Goal: Task Accomplishment & Management: Complete application form

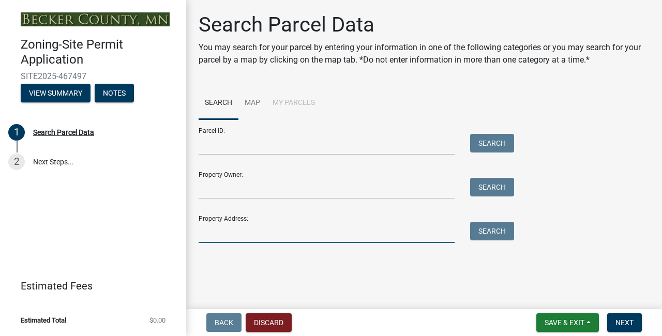
click at [242, 234] on input "Property Address:" at bounding box center [327, 232] width 256 height 21
type input "13390 thunderbolt ranch"
click at [496, 229] on button "Search" at bounding box center [492, 231] width 44 height 19
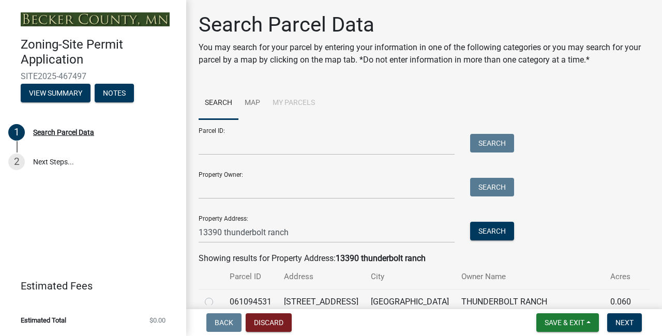
drag, startPoint x: 589, startPoint y: 171, endPoint x: 619, endPoint y: 144, distance: 41.0
click at [589, 171] on div "Parcel ID: Search Property Owner: Search Property Address: [STREET_ADDRESS] Sea…" at bounding box center [424, 182] width 451 height 124
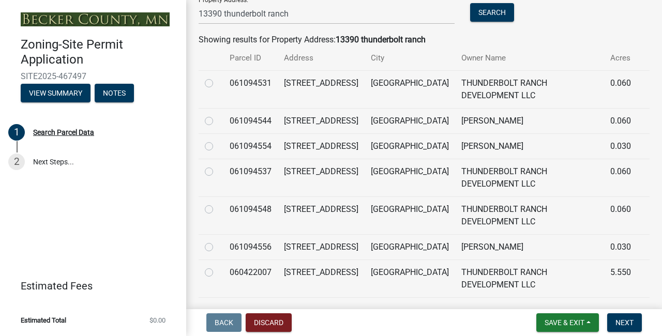
scroll to position [241, 0]
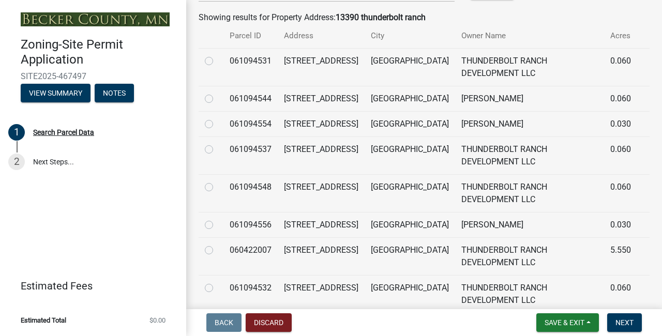
click at [217, 181] on label at bounding box center [217, 181] width 0 height 0
click at [217, 188] on input "radio" at bounding box center [220, 184] width 7 height 7
radio input "true"
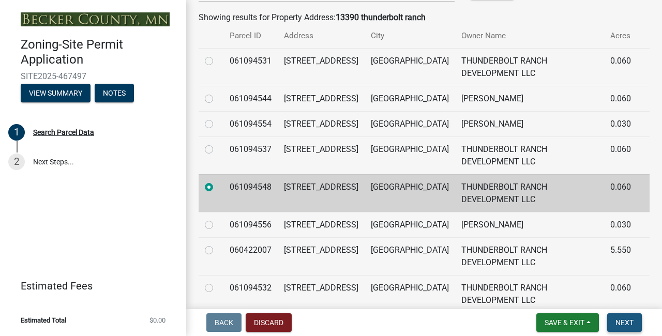
click at [622, 322] on span "Next" at bounding box center [625, 323] width 18 height 8
click at [549, 29] on th "Owner Name" at bounding box center [529, 36] width 149 height 24
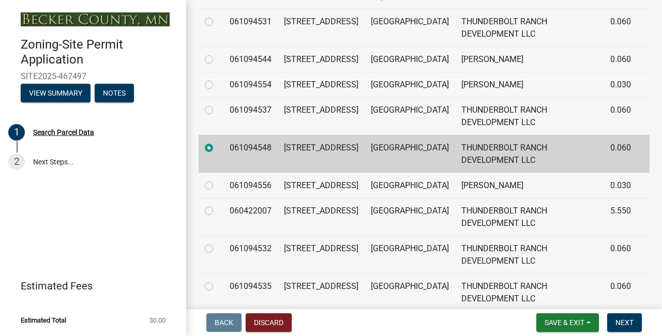
scroll to position [280, 0]
click at [625, 325] on span "Next" at bounding box center [625, 323] width 18 height 8
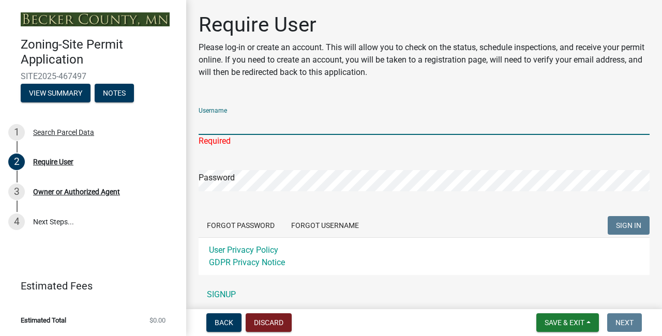
click at [225, 125] on input "Username" at bounding box center [424, 124] width 451 height 21
paste input "Hogsback Dev LLC"
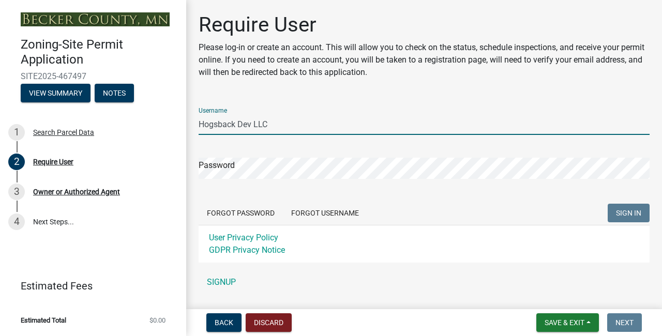
type input "Hogsback Dev LLC"
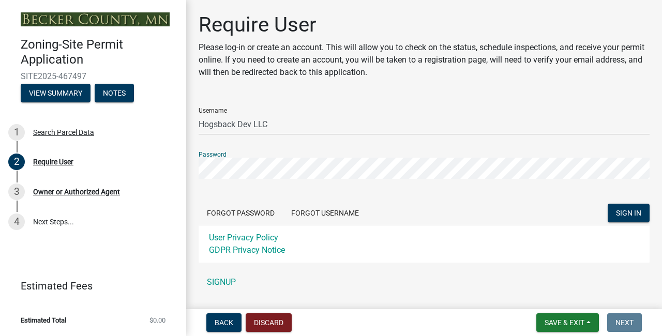
click at [629, 213] on button "SIGN IN" at bounding box center [629, 213] width 42 height 19
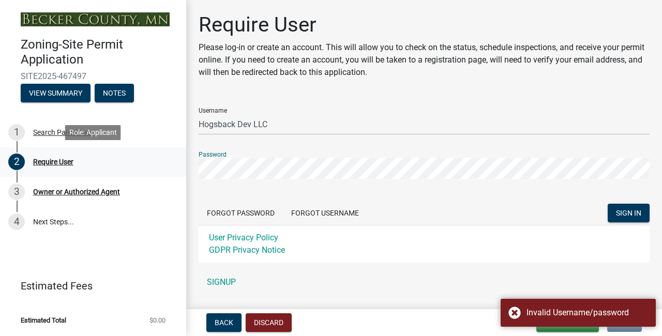
click at [174, 170] on div "Zoning-Site Permit Application SITE2025-467497 View Summary Notes 1 Search Parc…" at bounding box center [331, 168] width 662 height 336
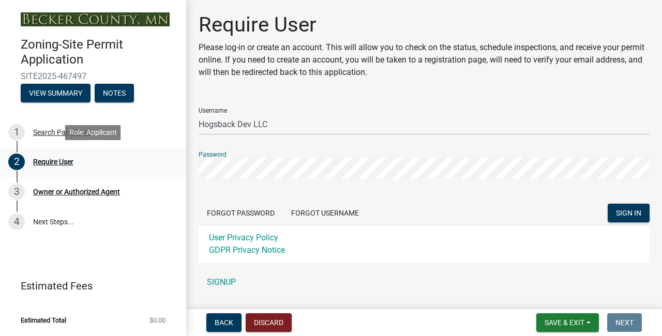
click at [629, 213] on button "SIGN IN" at bounding box center [629, 213] width 42 height 19
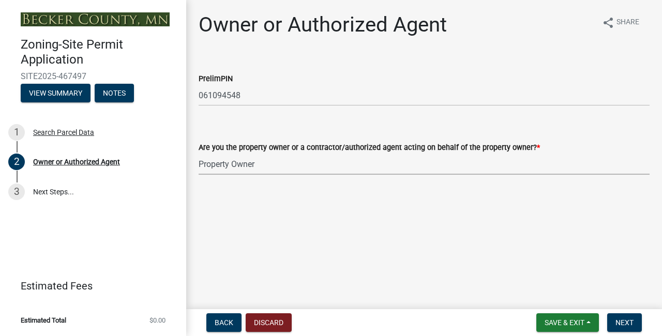
select select "3c674549-ed69-405f-b795-9fa3f7d47d9d"
click at [249, 207] on main "Owner or Authorized Agent share Share PrelimPIN 061094548 Are you the property …" at bounding box center [424, 152] width 476 height 305
click at [619, 322] on span "Next" at bounding box center [625, 323] width 18 height 8
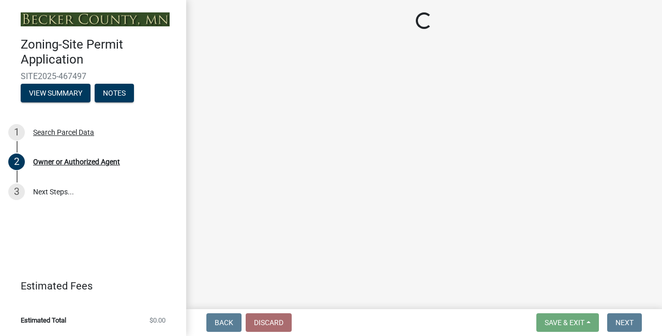
select select "951686c9-9b01-4b62-9d6a-ea2b084c9c47"
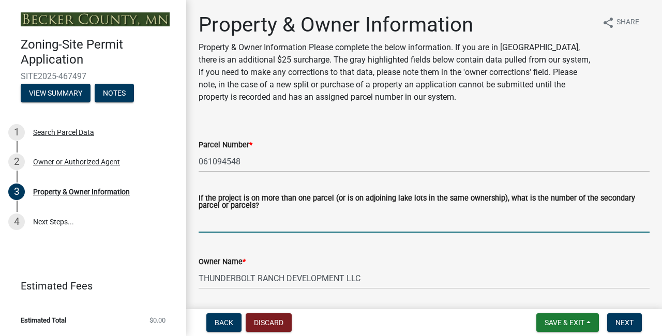
click at [279, 221] on input "If the project is on more than one parcel (or is on adjoining lake lots in the …" at bounding box center [424, 222] width 451 height 21
type input "n/a"
click at [409, 94] on p "Property & Owner Information Please complete the below information. If you are …" at bounding box center [396, 72] width 395 height 62
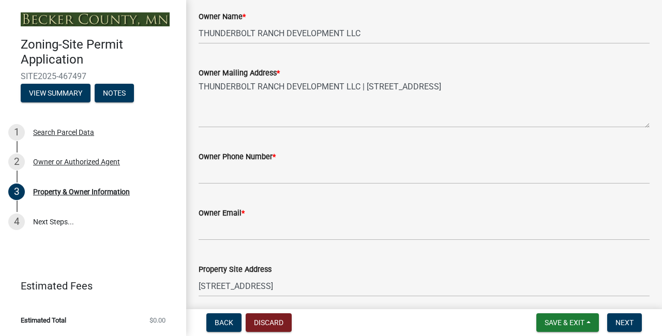
scroll to position [272, 0]
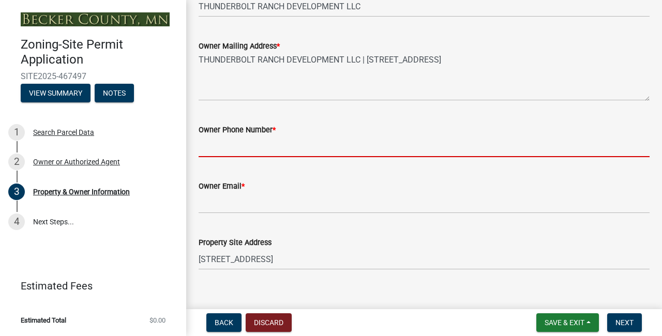
click at [238, 146] on input "Owner Phone Number *" at bounding box center [424, 146] width 451 height 21
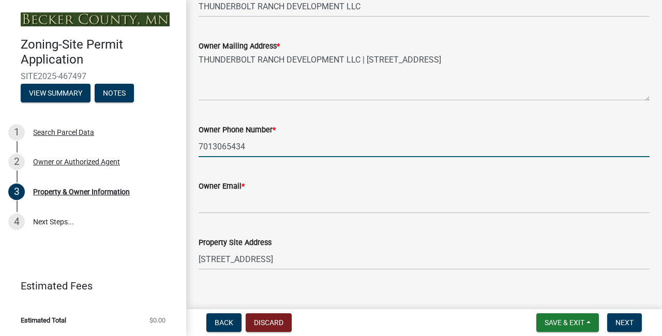
type input "7013065434"
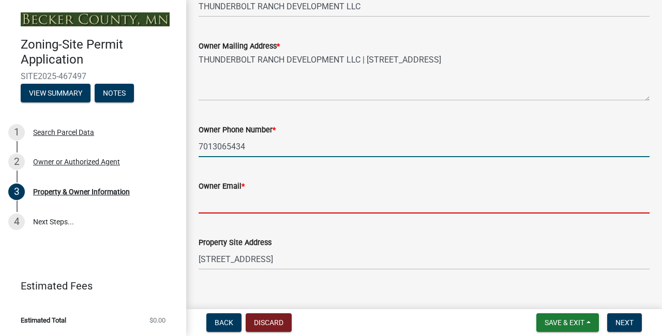
click at [268, 204] on input "Owner Email *" at bounding box center [424, 203] width 451 height 21
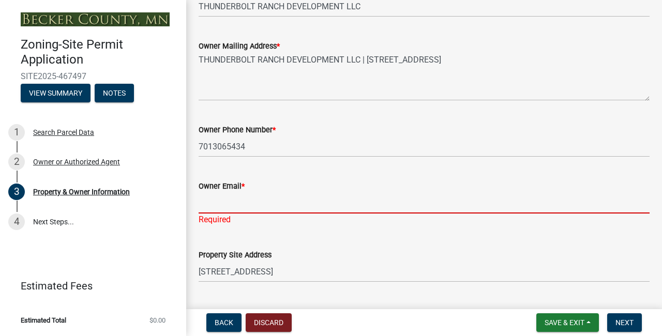
click at [214, 206] on input "Owner Email *" at bounding box center [424, 203] width 451 height 21
paste input "[EMAIL_ADDRESS][DOMAIN_NAME]"
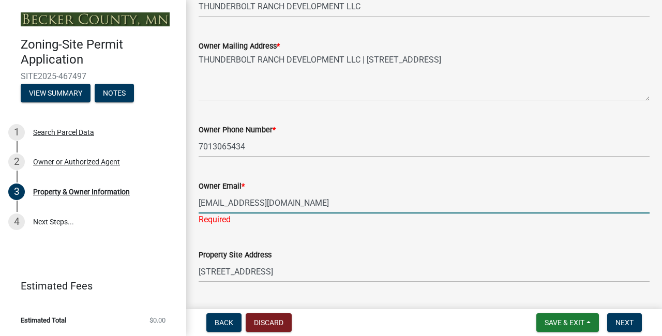
type input "[EMAIL_ADDRESS][DOMAIN_NAME]"
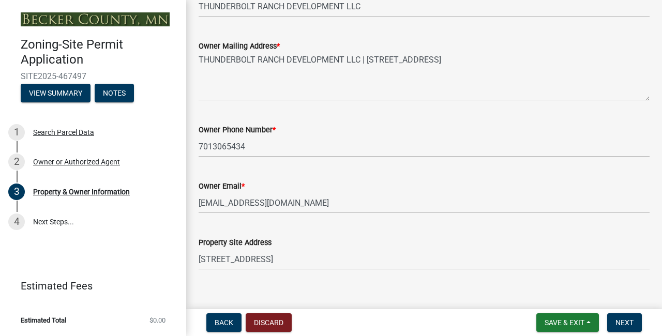
click at [236, 165] on wm-data-entity-input "Owner Phone Number * [PHONE_NUMBER]" at bounding box center [424, 137] width 451 height 56
click at [317, 228] on div "Property Site Address [STREET_ADDRESS]" at bounding box center [424, 246] width 451 height 48
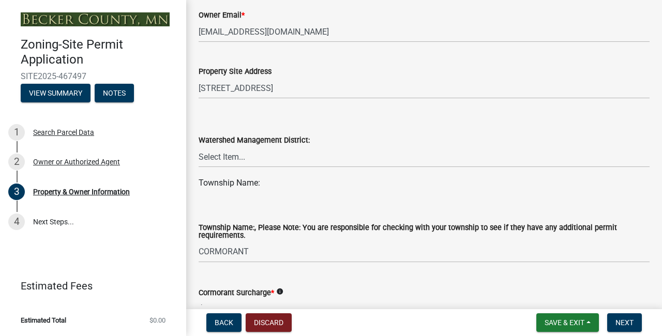
scroll to position [446, 0]
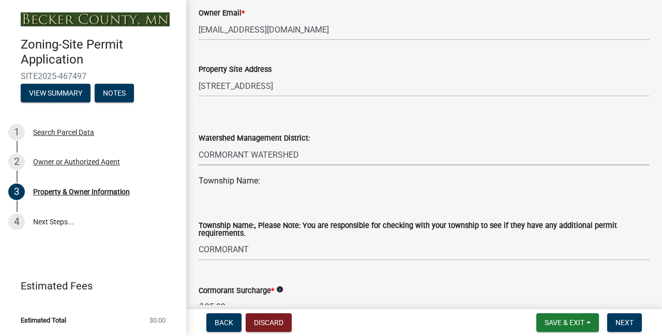
select select "2da4ad59-79e4-4897-a878-b9bb9cb10a27"
click at [261, 208] on div "Township Name:, Please Note: You are responsible for checking with your townshi…" at bounding box center [424, 228] width 451 height 65
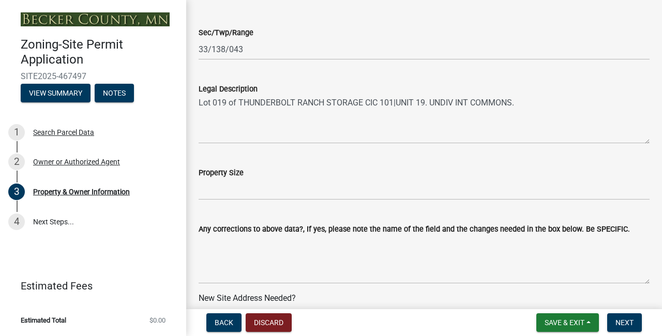
scroll to position [762, 0]
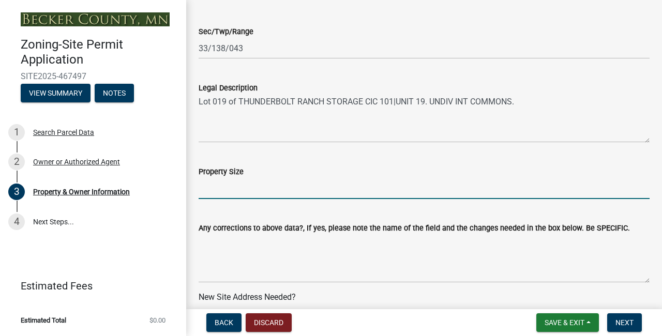
click at [257, 187] on input "Property Size" at bounding box center [424, 188] width 451 height 21
type input "42' by 66'"
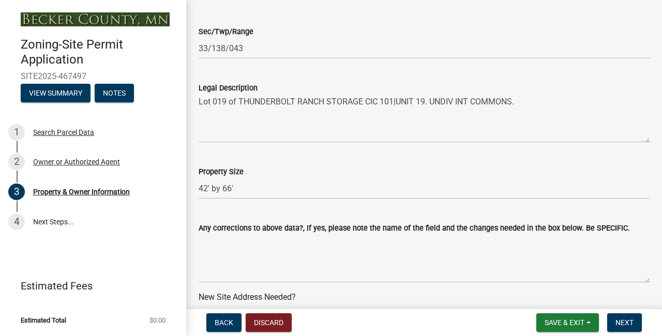
click at [316, 218] on div "Any corrections to above data?, If yes, please note the name of the field and t…" at bounding box center [424, 246] width 451 height 76
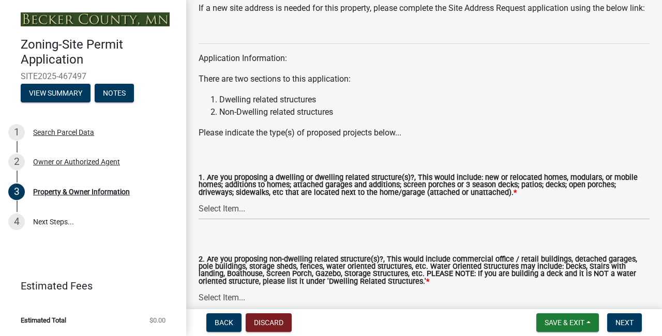
scroll to position [1067, 0]
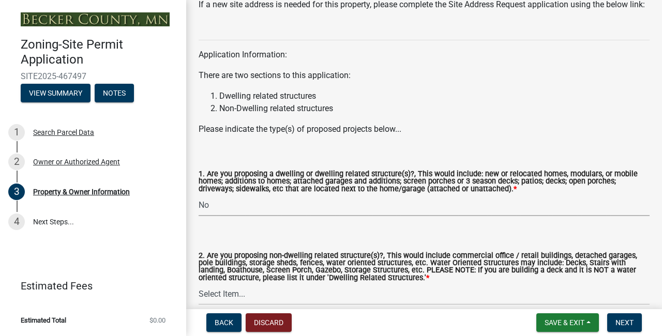
select select "fcf6d223-6c57-4dc5-b63a-a94704169022"
click at [270, 257] on div "2. Are you proposing non-dwelling related structure(s)?, This would include com…" at bounding box center [424, 266] width 451 height 80
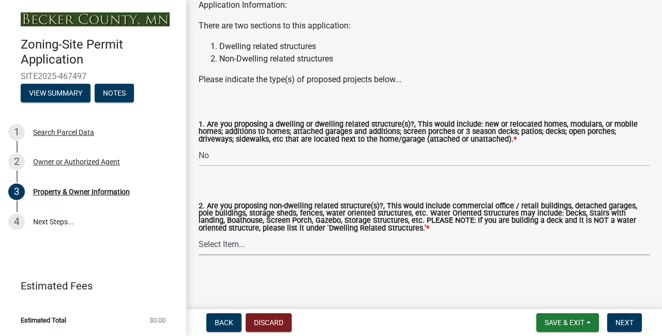
scroll to position [1134, 0]
select select "5a5634ed-f11e-4c7b-90e1-096e6cfd17b9"
click at [245, 198] on form "2. Are you proposing non-dwelling related structure(s)?, This would include com…" at bounding box center [424, 222] width 451 height 65
click at [631, 323] on span "Next" at bounding box center [625, 323] width 18 height 8
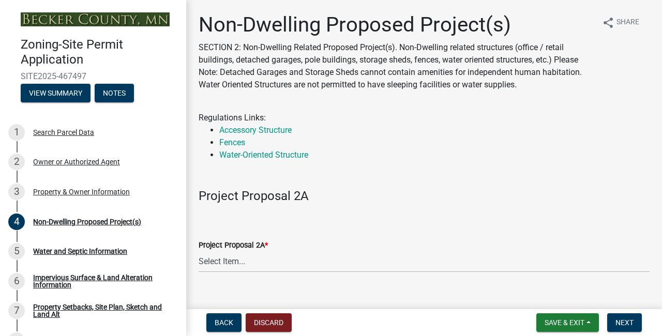
click at [488, 206] on wm-data-entity-input "Project Proposal 2A" at bounding box center [424, 191] width 451 height 42
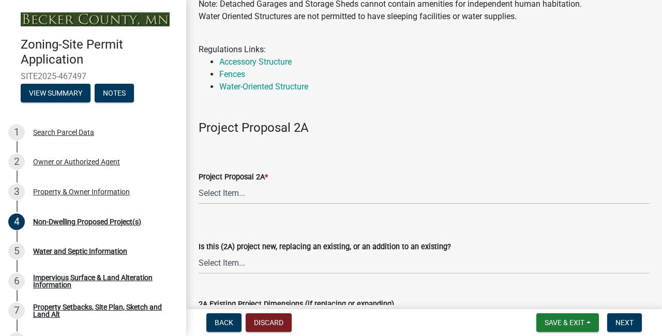
scroll to position [109, 0]
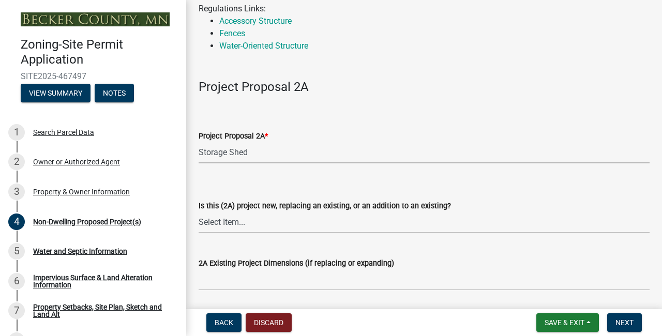
select select "97c48b8f-5b3b-4eb5-baa1-64080d5416e1"
click at [273, 123] on form "Project Proposal 2A * Select Item... N/A Commercial Office/Retail Building Deta…" at bounding box center [424, 140] width 451 height 46
select select "3a2d96d3-fd69-4ed9-bae4-7a5aa03a7e58"
click at [261, 170] on wm-data-entity-input "Project Proposal 2A * Select Item... N/A Commercial Office/Retail Building Deta…" at bounding box center [424, 138] width 451 height 70
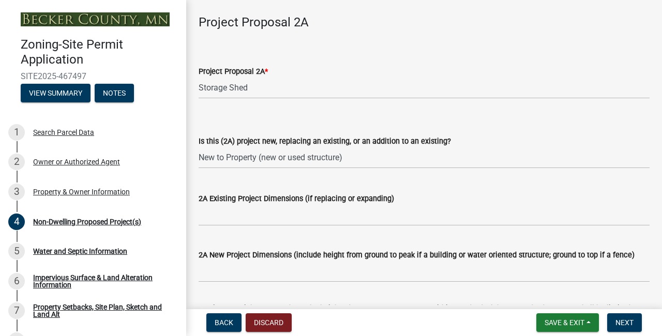
scroll to position [192, 0]
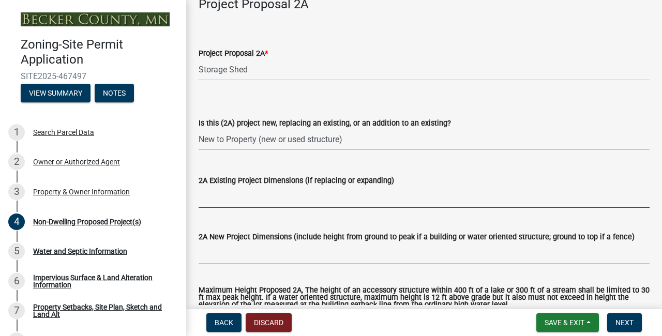
click at [245, 197] on input "2A Existing Project Dimensions (if replacing or expanding)" at bounding box center [424, 197] width 451 height 21
type input "40' by 60'"
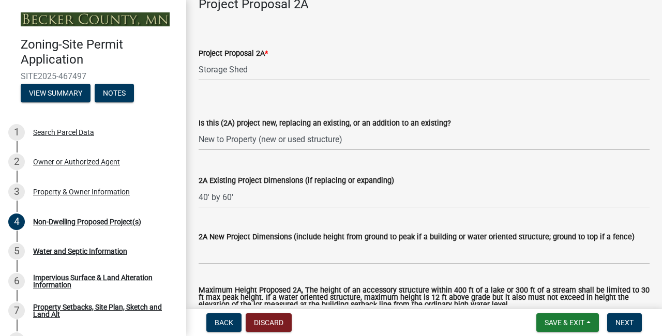
click at [287, 219] on div "2A New Project Dimensions (include height from ground to peak if a building or …" at bounding box center [424, 240] width 451 height 48
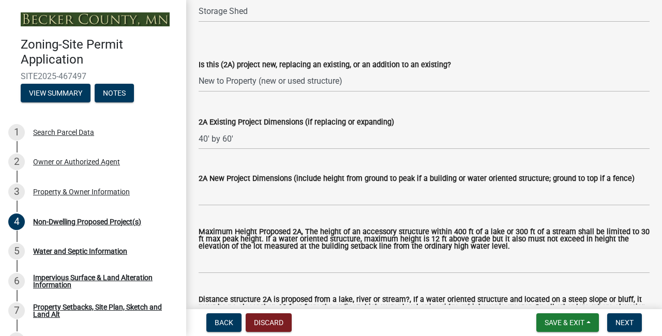
scroll to position [263, 0]
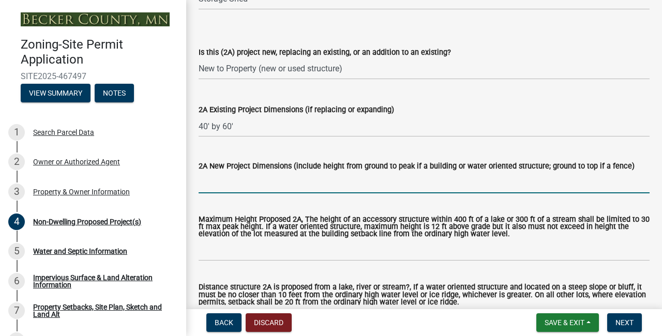
click at [245, 185] on input "2A New Project Dimensions (include height from ground to peak if a building or …" at bounding box center [424, 182] width 451 height 21
type input "24'"
click at [300, 220] on label "Maximum Height Proposed 2A, The height of an accessory structure within 400 ft …" at bounding box center [424, 227] width 451 height 22
click at [300, 240] on input "Maximum Height Proposed 2A, The height of an accessory structure within 400 ft …" at bounding box center [424, 250] width 451 height 21
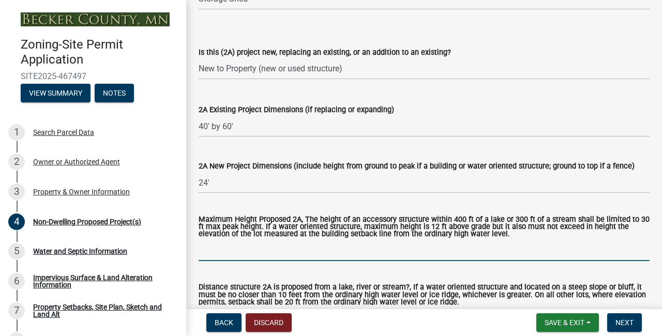
click at [304, 257] on input "Maximum Height Proposed 2A, The height of an accessory structure within 400 ft …" at bounding box center [424, 250] width 451 height 21
type input "n/a"
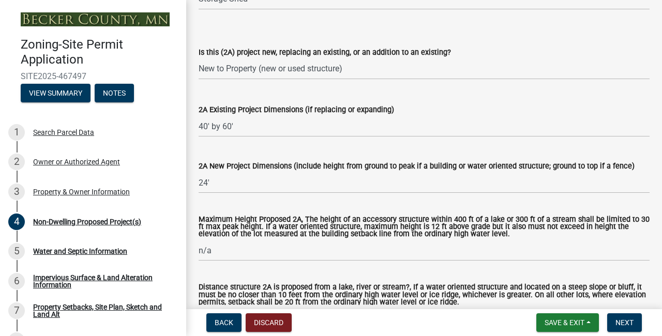
click at [353, 210] on div "Maximum Height Proposed 2A, The height of an accessory structure within 400 ft …" at bounding box center [424, 232] width 451 height 60
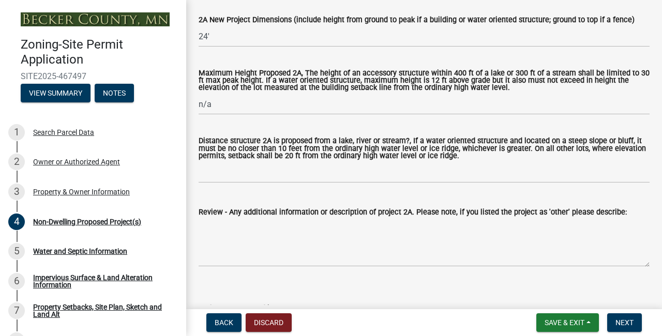
scroll to position [413, 0]
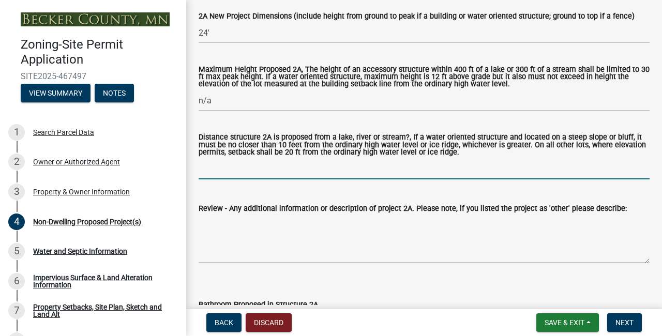
click at [287, 173] on input "Distance structure 2A is proposed from a lake, river or stream?, If a water ori…" at bounding box center [424, 168] width 451 height 21
type input "n/a"
click at [436, 148] on label "Distance structure 2A is proposed from a lake, river or stream?, If a water ori…" at bounding box center [424, 145] width 451 height 22
click at [436, 158] on input "n/a" at bounding box center [424, 168] width 451 height 21
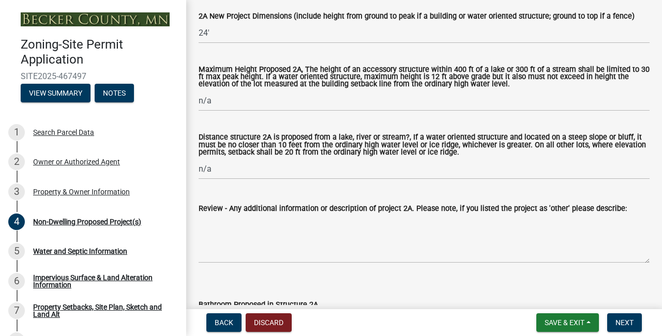
click at [459, 283] on div "Bathroom Proposed in Structure 2A Select Item... N/A Yes No" at bounding box center [424, 302] width 451 height 61
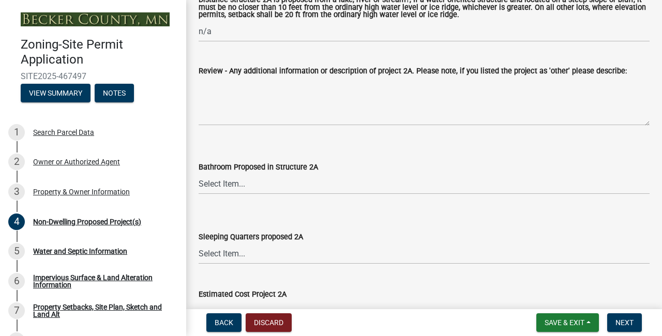
scroll to position [551, 0]
select select "cf118f3b-6469-426f-b247-8aeebfb0198d"
click at [228, 213] on div "Sleeping Quarters proposed 2A Select Item... N/A Yes No" at bounding box center [424, 233] width 451 height 61
select select "d5258256-81e9-4688-bc84-b01445ee29b6"
click at [230, 220] on div "Sleeping Quarters proposed 2A Select Item... N/A Yes No" at bounding box center [424, 233] width 451 height 61
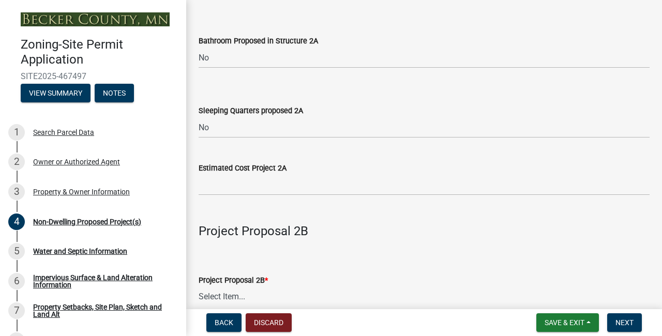
scroll to position [677, 0]
click at [232, 193] on input "text" at bounding box center [424, 184] width 451 height 21
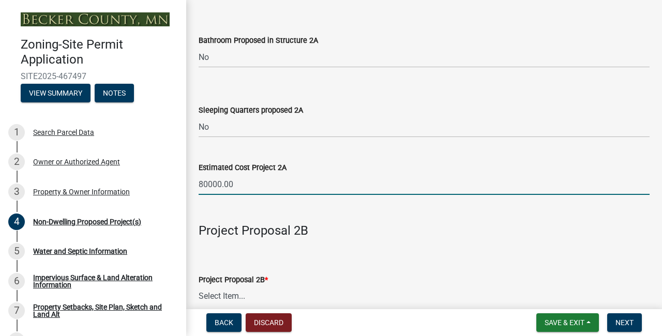
type input "80000"
click at [289, 219] on h4 at bounding box center [424, 211] width 451 height 15
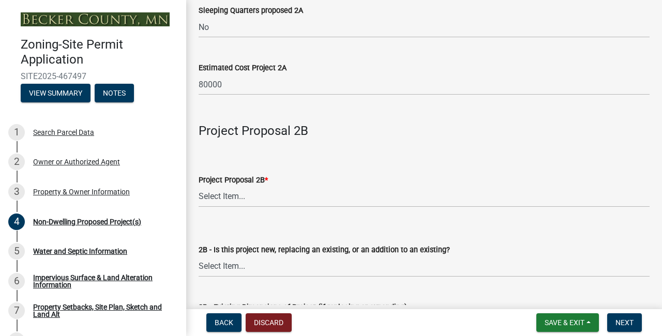
scroll to position [783, 0]
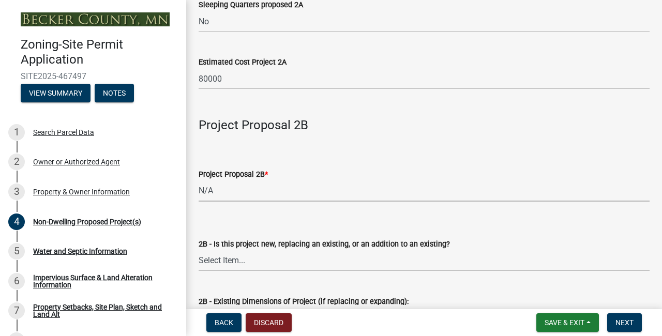
select select "258cbdbc-8629-455d-9fed-6a57bf82144e"
click at [251, 153] on div "Project Proposal 2B * Select Item... N/A Commercial Office/Retail Building Deta…" at bounding box center [424, 171] width 451 height 61
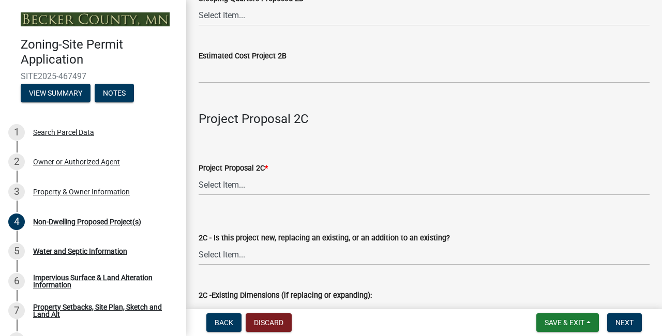
scroll to position [1503, 0]
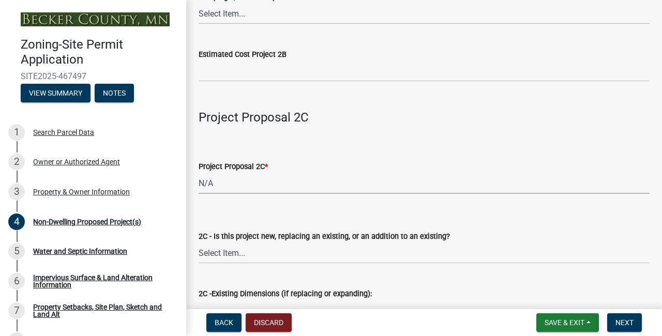
select select "a9a8393f-3c28-47b8-b6d9-84c94641c3fc"
click at [255, 158] on div "Project Proposal 2C * Select Item... N/A Commercial Office/Retail Building Deta…" at bounding box center [424, 164] width 451 height 61
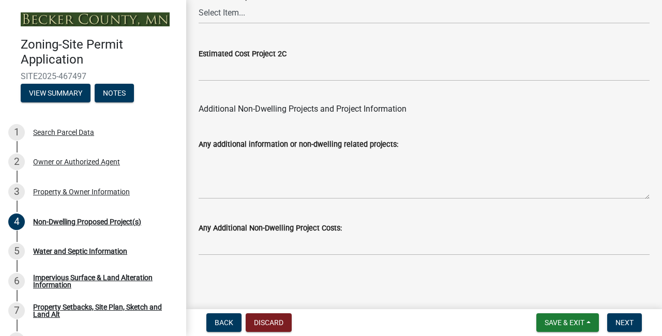
scroll to position [2242, 0]
click at [626, 324] on span "Next" at bounding box center [625, 323] width 18 height 8
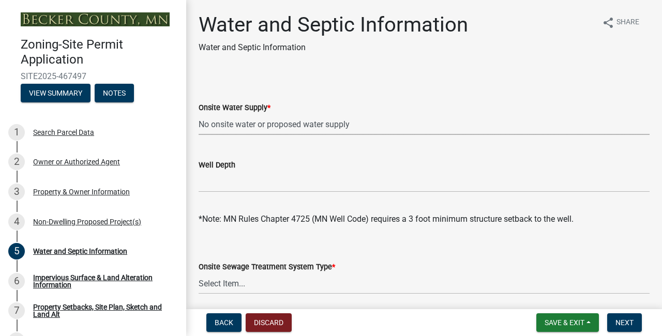
select select "36c179e4-d9bc-4e26-9fa7-a2562bd8114c"
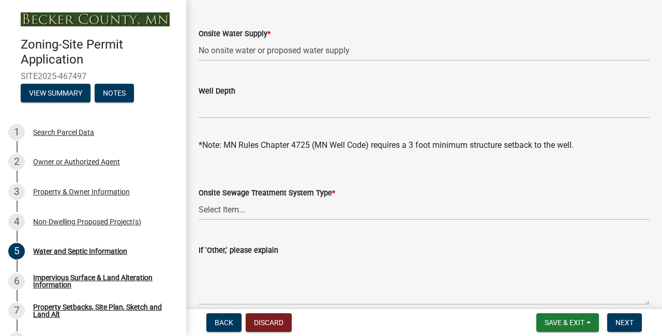
scroll to position [75, 0]
click at [231, 126] on div "*Note: MN Rules Chapter 4725 (MN Well Code) requires a 3 foot minimum structure…" at bounding box center [424, 138] width 451 height 25
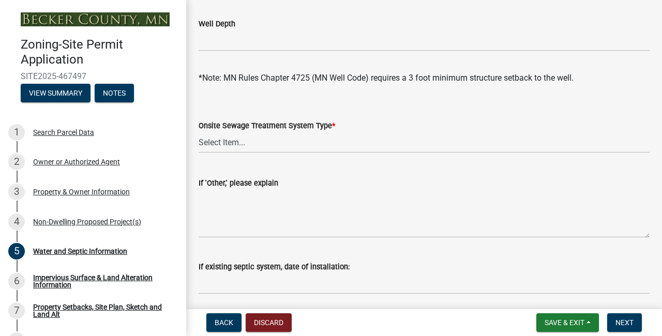
scroll to position [181, 0]
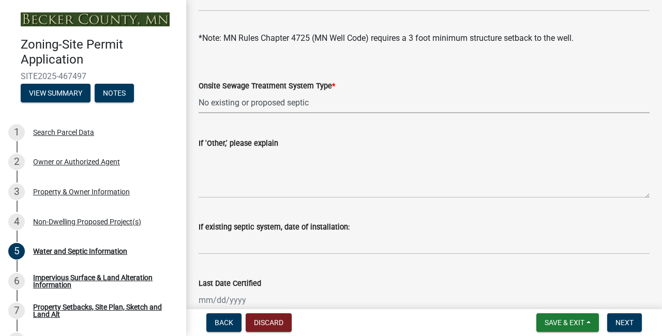
select select "a01a1fb1-1490-43e2-af36-29ac4cf5629f"
click at [378, 64] on div "Onsite Sewage Treatment System Type * Select Item... No existing or proposed se…" at bounding box center [424, 83] width 451 height 61
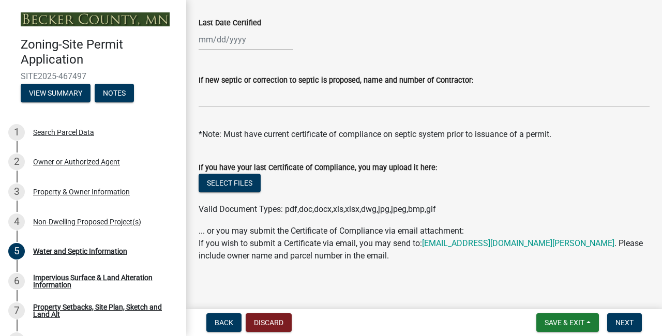
scroll to position [448, 0]
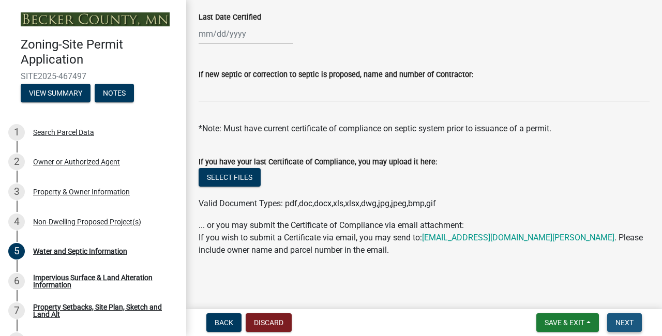
click at [624, 318] on button "Next" at bounding box center [625, 323] width 35 height 19
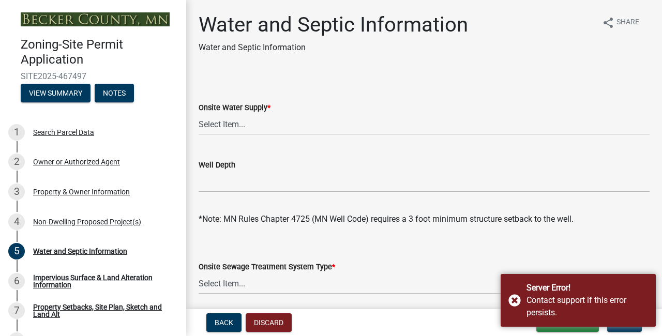
click at [515, 85] on div "Onsite Water Supply * Select Item... Well New Well to be Installed Attached to …" at bounding box center [424, 105] width 451 height 61
select select "36c179e4-d9bc-4e26-9fa7-a2562bd8114c"
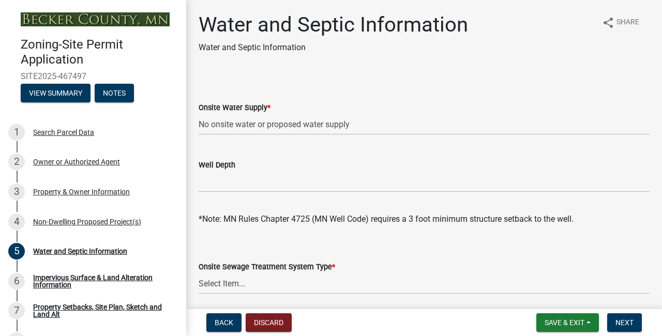
click at [348, 85] on div "Onsite Water Supply * Select Item... Well New Well to be Installed Attached to …" at bounding box center [424, 105] width 451 height 61
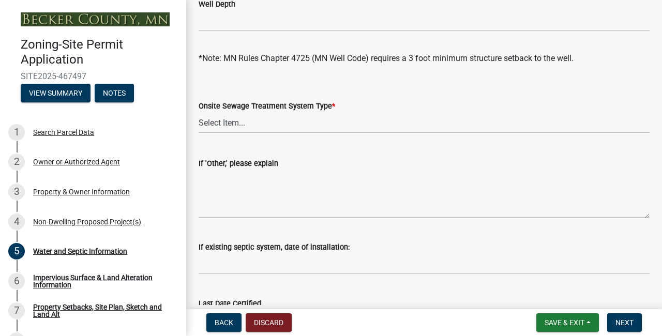
scroll to position [169, 0]
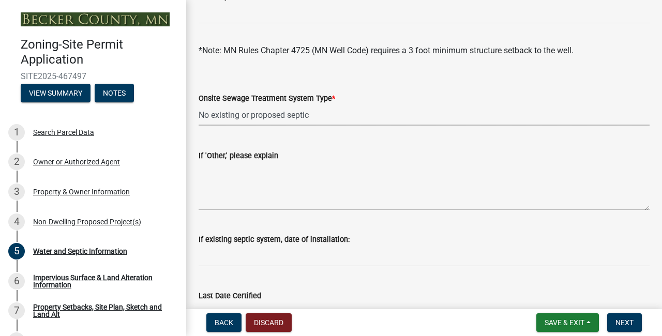
select select "a01a1fb1-1490-43e2-af36-29ac4cf5629f"
click at [385, 85] on form "Onsite Sewage Treatment System Type * Select Item... No existing or proposed se…" at bounding box center [424, 103] width 451 height 46
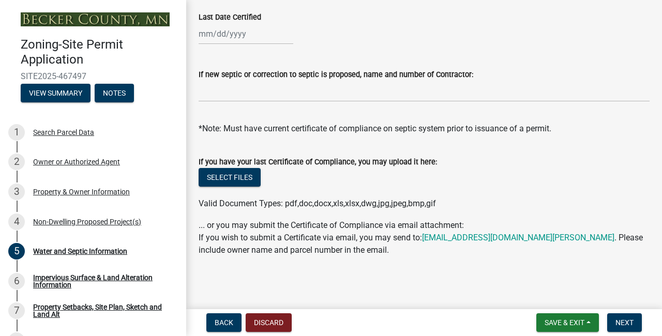
scroll to position [448, 0]
click at [633, 323] on span "Next" at bounding box center [625, 323] width 18 height 8
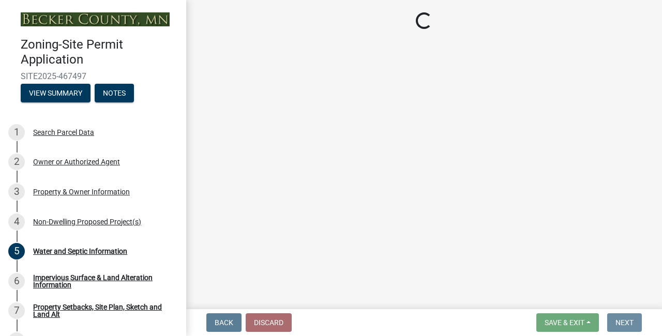
scroll to position [0, 0]
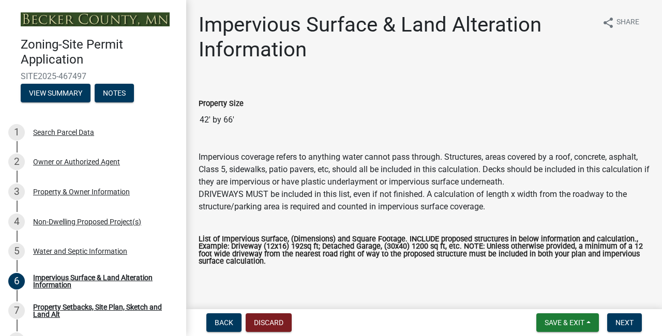
click at [522, 136] on wm-data-entity-input "Property Size 42' by 66'" at bounding box center [424, 111] width 451 height 56
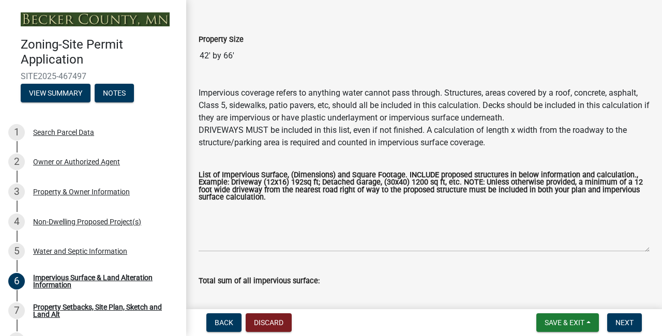
scroll to position [65, 0]
click at [256, 244] on textarea "List of Impervious Surface, (Dimensions) and Square Footage. INCLUDE proposed s…" at bounding box center [424, 227] width 451 height 49
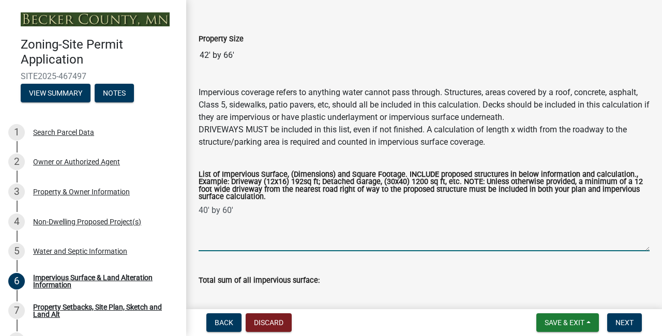
type textarea "40' by 60'"
click at [319, 264] on div "Total sum of all impervious surface:" at bounding box center [424, 284] width 451 height 48
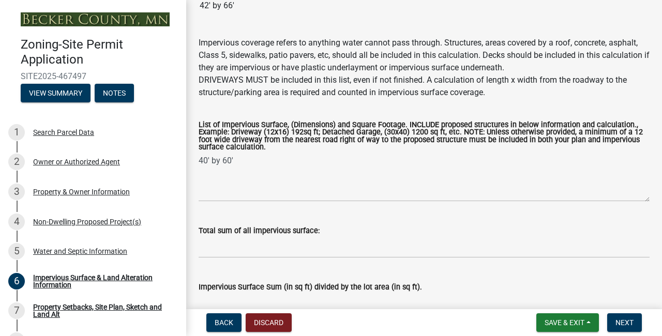
scroll to position [142, 0]
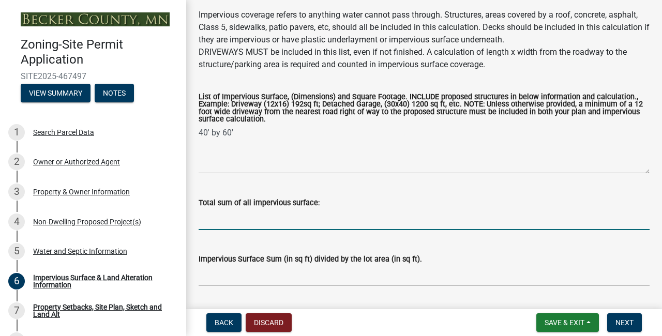
click at [269, 222] on input "Total sum of all impervious surface:" at bounding box center [424, 219] width 451 height 21
type input "2400 square feet"
click at [329, 242] on div "Impervious Surface Sum (in sq ft) divided by the lot area (in sq ft)." at bounding box center [424, 263] width 451 height 48
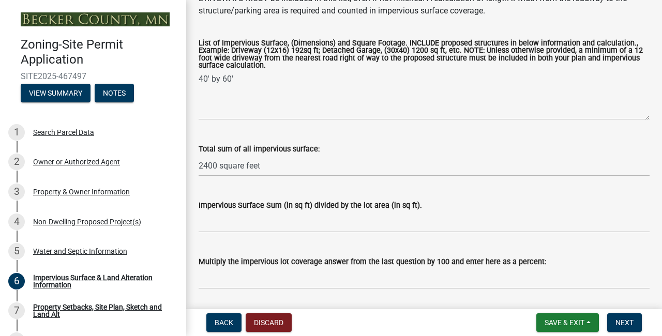
scroll to position [208, 0]
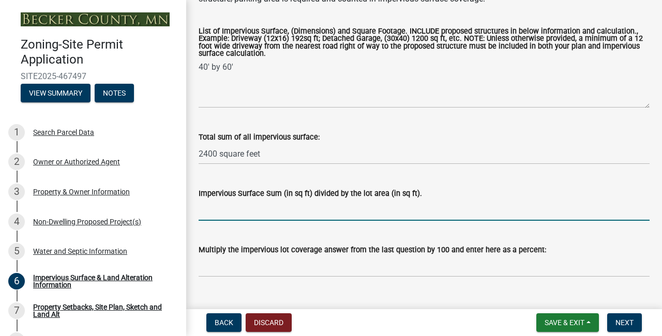
click at [284, 211] on input "Impervious Surface Sum (in sq ft) divided by the lot area (in sq ft)." at bounding box center [424, 210] width 451 height 21
type input "2400 / 2772 = 86.5%"
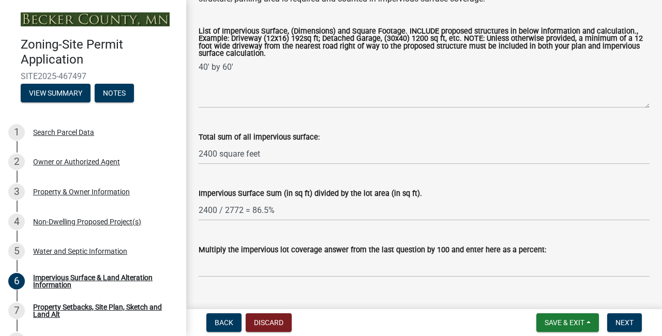
click at [275, 231] on div "Multiply the impervious lot coverage answer from the last question by 100 and e…" at bounding box center [424, 253] width 451 height 48
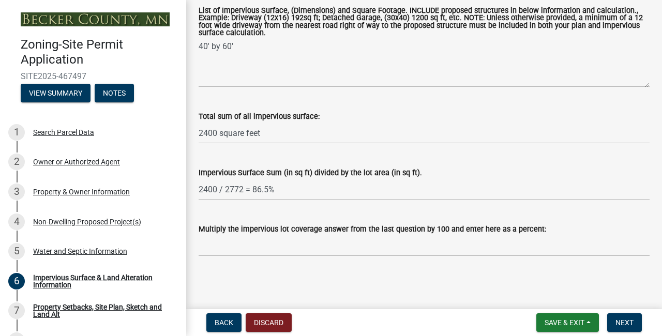
scroll to position [229, 0]
click at [260, 253] on input "Multiply the impervious lot coverage answer from the last question by 100 and e…" at bounding box center [424, 245] width 451 height 21
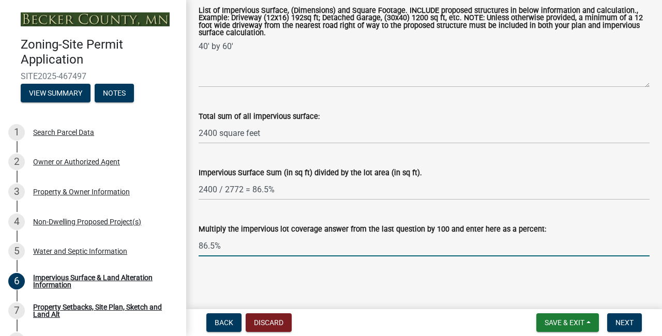
type input "86.5%"
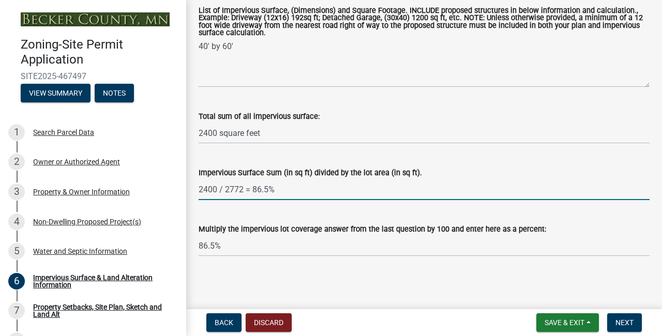
click at [284, 188] on input "2400 / 2772 = 86.5%" at bounding box center [424, 189] width 451 height 21
type input "2400 / 2772 = 0.865"
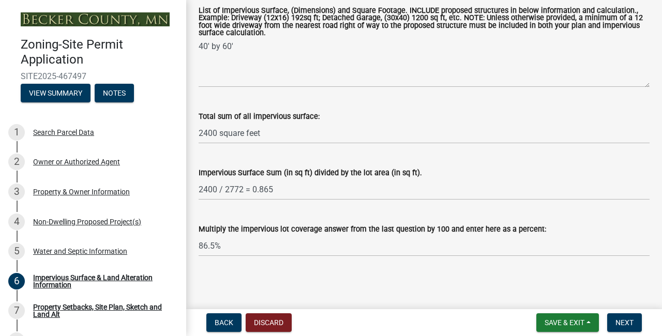
click at [286, 272] on div "Impervious Surface & Land Alteration Information share Share Property Size 42' …" at bounding box center [424, 29] width 467 height 491
click at [622, 320] on span "Next" at bounding box center [625, 323] width 18 height 8
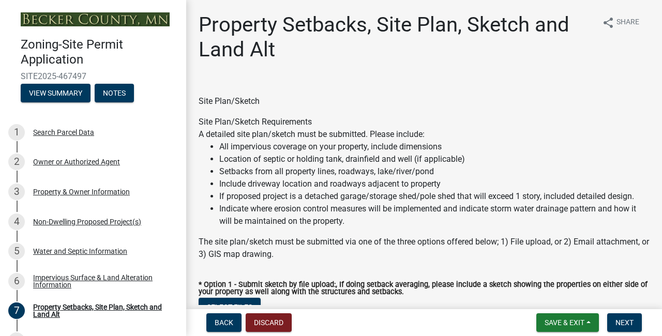
click at [513, 150] on li "All impervious coverage on your property, include dimensions" at bounding box center [434, 147] width 431 height 12
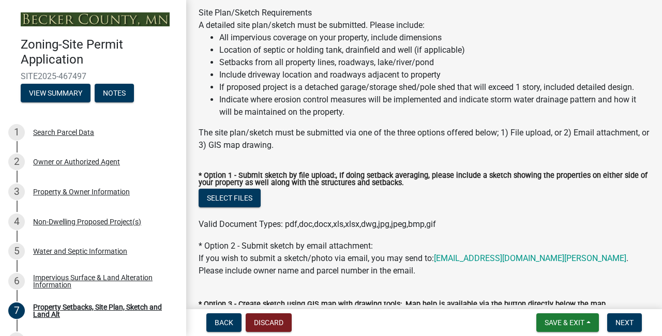
scroll to position [111, 0]
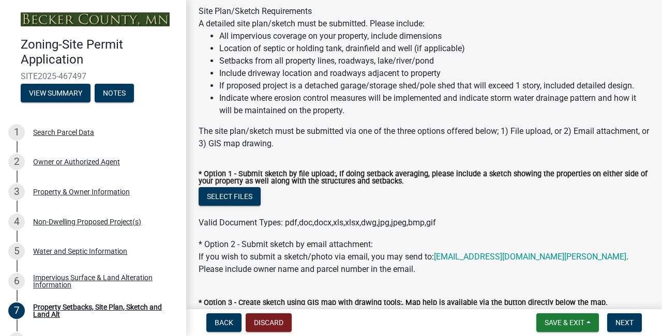
click at [391, 131] on div "The site plan/sketch must be submitted via one of the three options offered bel…" at bounding box center [424, 137] width 451 height 25
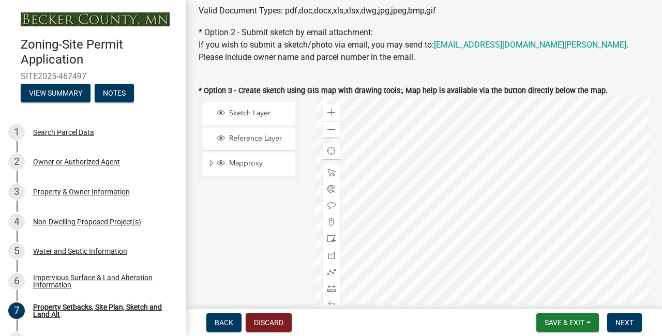
scroll to position [323, 0]
click at [456, 33] on div "* Option 2 - Submit sketch by email attachment: If you wish to submit a sketch/…" at bounding box center [424, 44] width 451 height 37
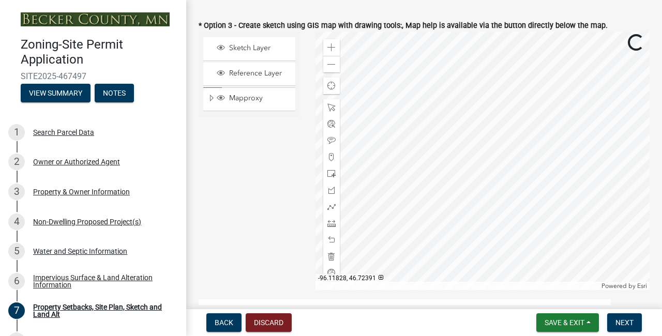
scroll to position [379, 0]
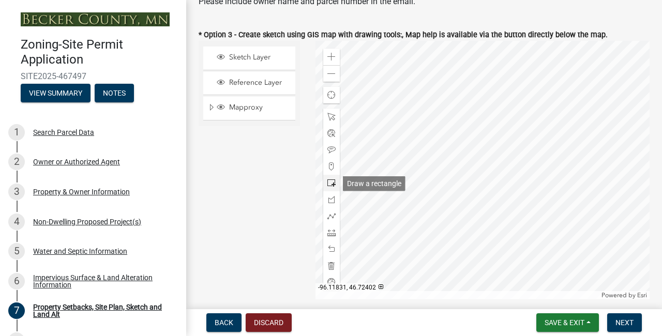
click at [331, 183] on span at bounding box center [332, 183] width 8 height 8
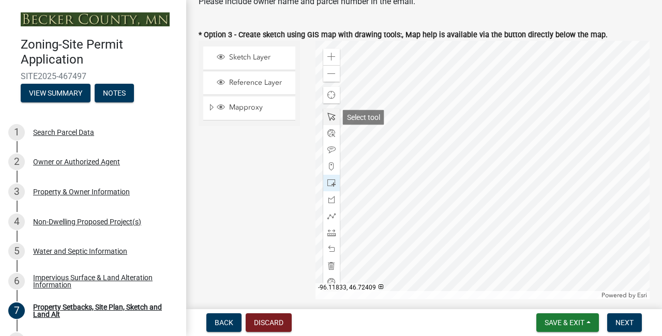
click at [330, 118] on span at bounding box center [332, 117] width 8 height 8
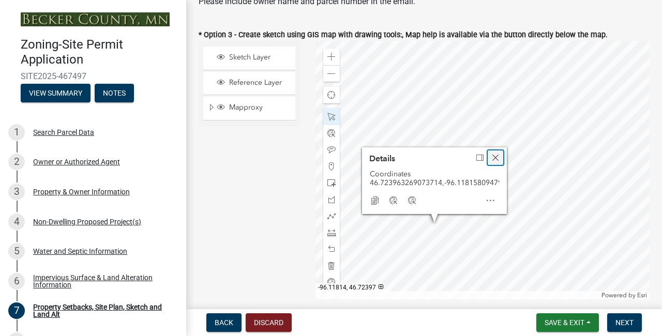
click at [496, 160] on span "Close" at bounding box center [496, 158] width 8 height 8
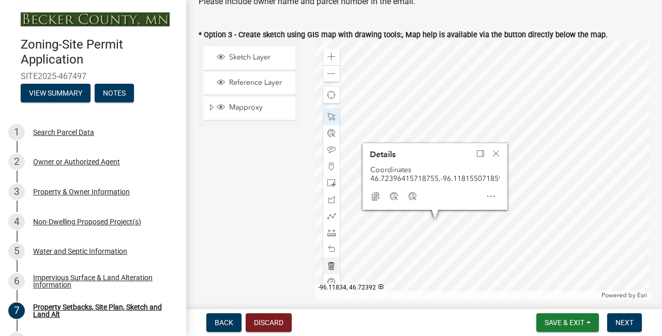
click at [334, 265] on span at bounding box center [332, 266] width 8 height 8
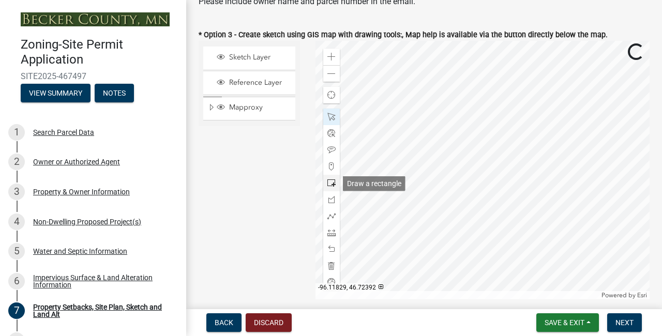
click at [332, 187] on span at bounding box center [332, 183] width 8 height 8
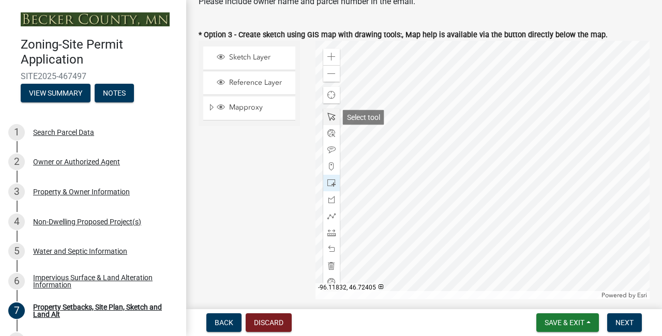
click at [333, 119] on span at bounding box center [332, 117] width 8 height 8
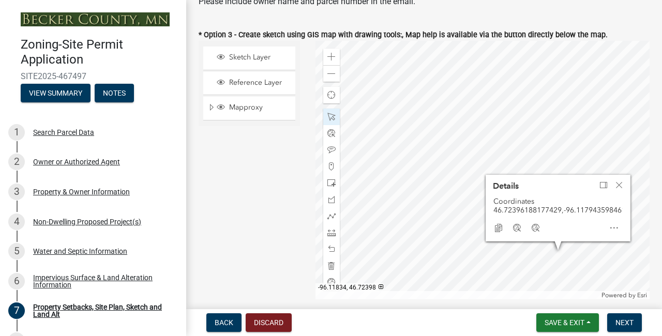
click at [271, 190] on div "Sketch Layer Reference Layer Mapproxy Roads Parcels Lakes Towns Sections Townsh…" at bounding box center [249, 170] width 117 height 259
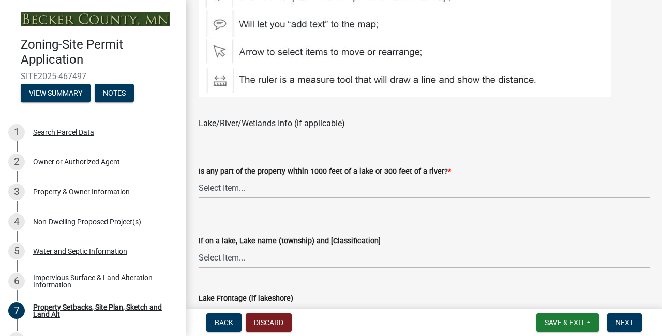
scroll to position [740, 0]
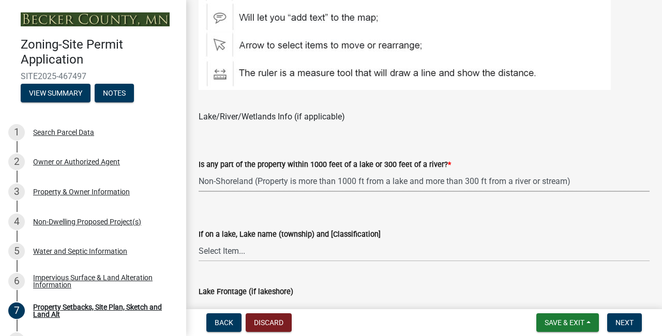
select select "d89fbfa0-1150-4954-b91c-9d482c9530a3"
click at [269, 131] on wm-data-entity-input "Lake/River/Wetlands Info (if applicable)" at bounding box center [424, 114] width 451 height 33
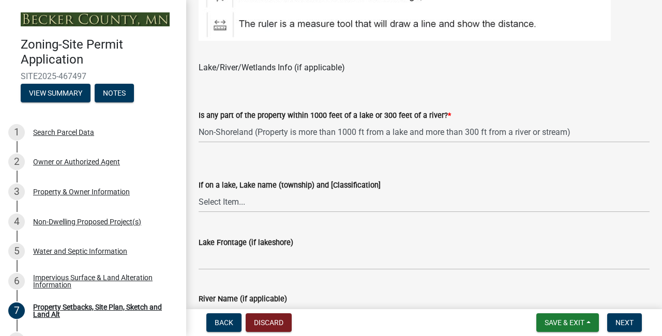
scroll to position [804, 0]
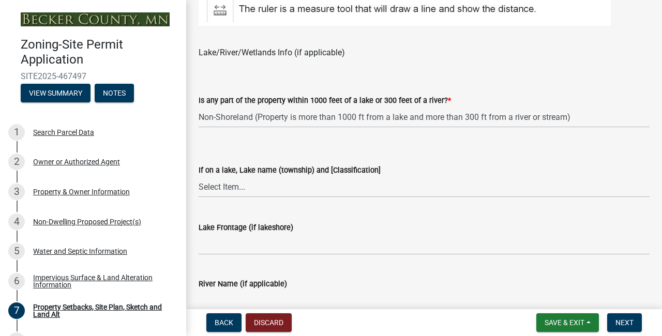
click at [256, 150] on div "If on a lake, Lake name (township) and [Classification] Select Item... [GEOGRAP…" at bounding box center [424, 167] width 451 height 61
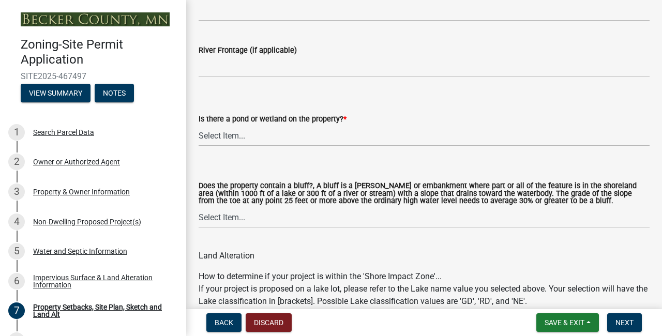
scroll to position [1097, 0]
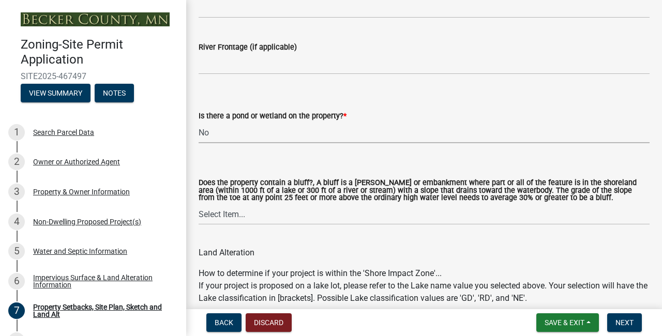
select select "b56a4575-9846-47cf-8067-c59a4853da22"
click at [241, 87] on div "Is there a pond or wetland on the property? * Select Item... Yes No" at bounding box center [424, 113] width 451 height 61
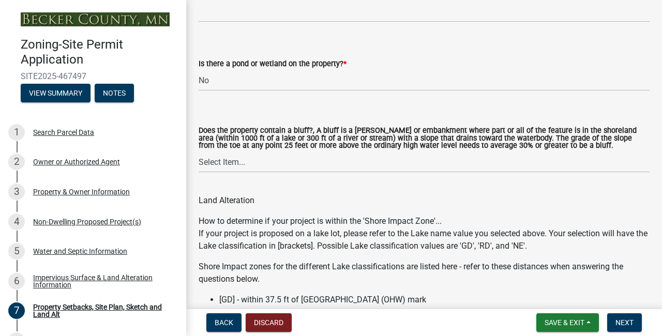
scroll to position [1161, 0]
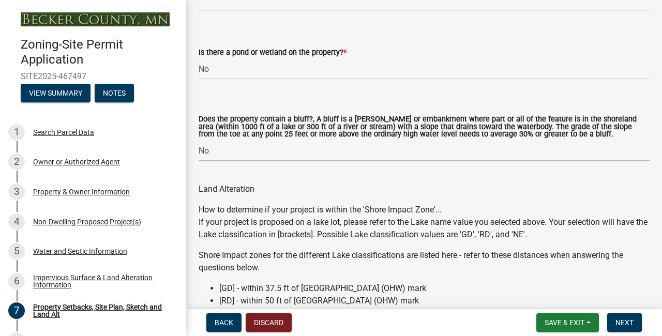
select select "12f785fb-c378-4b18-841c-21c73dc99083"
click at [233, 218] on div "How to determine if your project is within the 'Shore Impact Zone'... If your p…" at bounding box center [424, 266] width 451 height 125
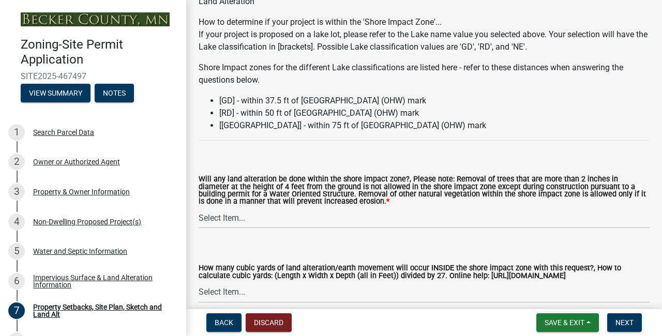
scroll to position [1378, 0]
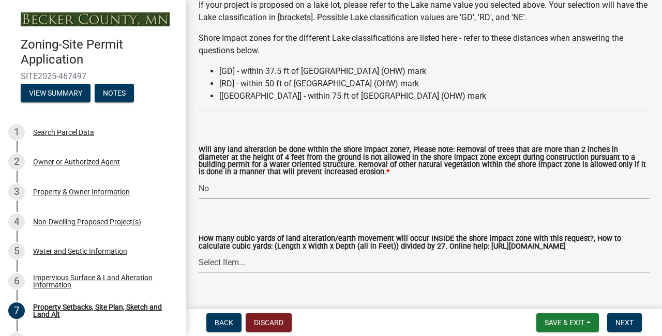
select select "e8ab2dc3-aa3f-46f3-9b4a-37eb25ad84af"
click at [247, 151] on form "Will any land alteration be done within the shore impact zone?, Please note: Re…" at bounding box center [424, 166] width 451 height 65
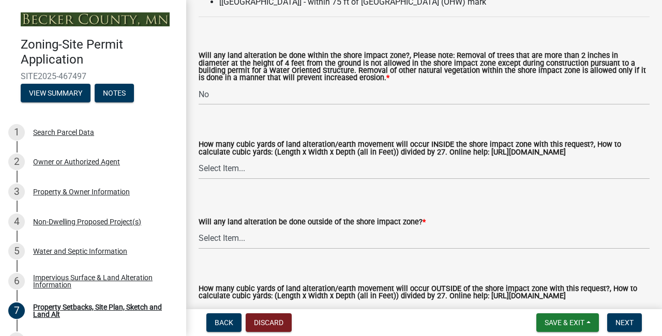
scroll to position [1478, 0]
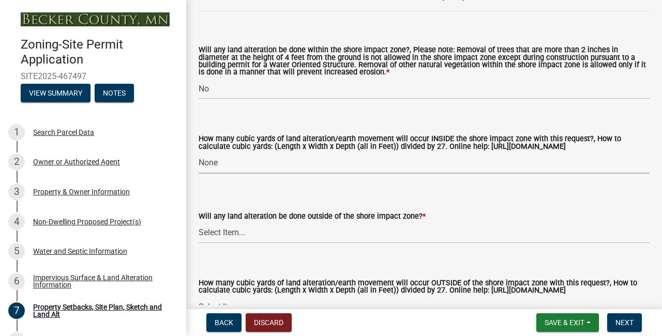
select select "27b2a8b4-abf6-463e-8c0c-7c5d2b4fe26f"
click at [256, 140] on form "How many cubic yards of land alteration/earth movement will occur INSIDE the sh…" at bounding box center [424, 148] width 451 height 50
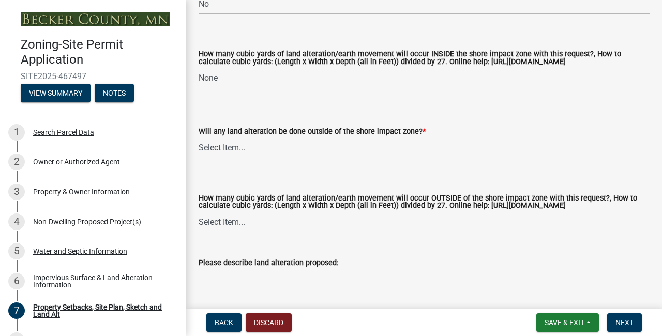
scroll to position [1567, 0]
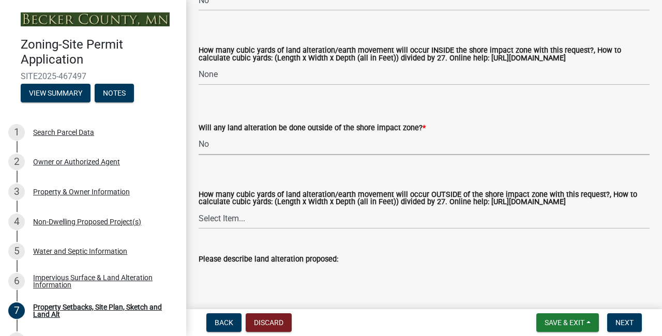
select select "b98836ba-4715-455d-97ab-be9a9df498a8"
click at [225, 183] on div "How many cubic yards of land alteration/earth movement will occur OUTSIDE of th…" at bounding box center [424, 197] width 451 height 65
select select "d61e3758-d187-40af-a435-5e09c3f3d509"
click at [248, 187] on div "How many cubic yards of land alteration/earth movement will occur OUTSIDE of th…" at bounding box center [424, 197] width 451 height 65
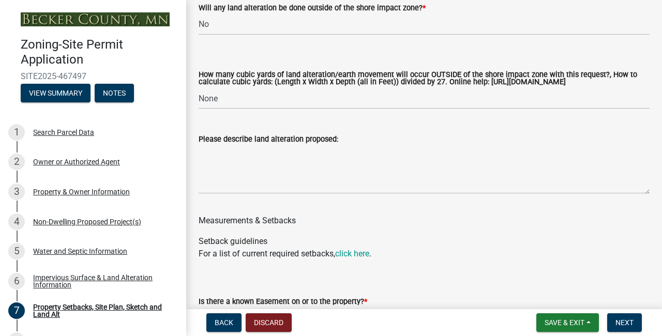
scroll to position [1689, 0]
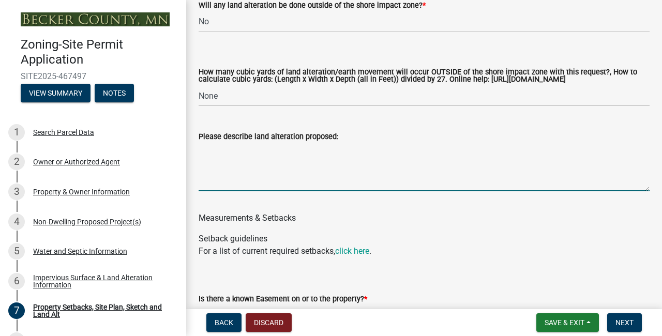
click at [261, 191] on textarea "Please describe land alteration proposed:" at bounding box center [424, 167] width 451 height 49
type textarea "n/a"
click at [408, 233] on wm-data-entity-input "Measurements & Setbacks" at bounding box center [424, 216] width 451 height 33
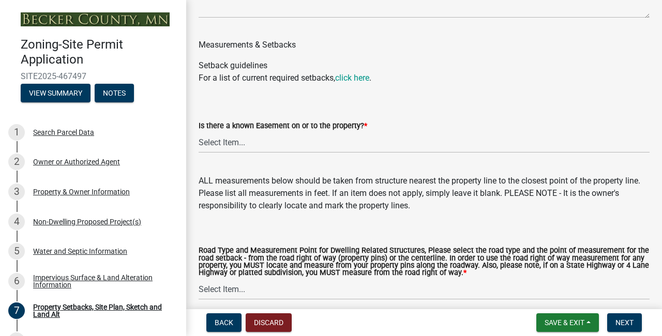
scroll to position [1874, 0]
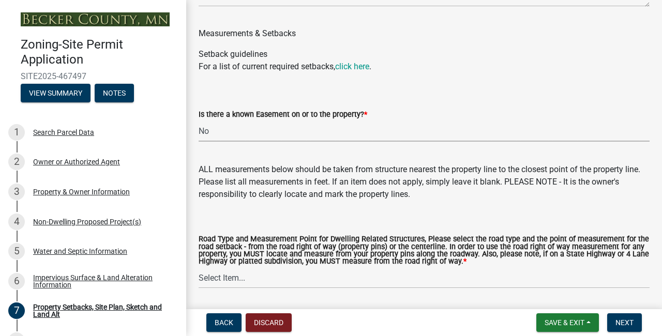
select select "c8b8ea71-7088-4e87-a493-7bc88cc2835b"
click at [253, 201] on div "ALL measurements below should be taken from structure nearest the property line…" at bounding box center [424, 182] width 451 height 37
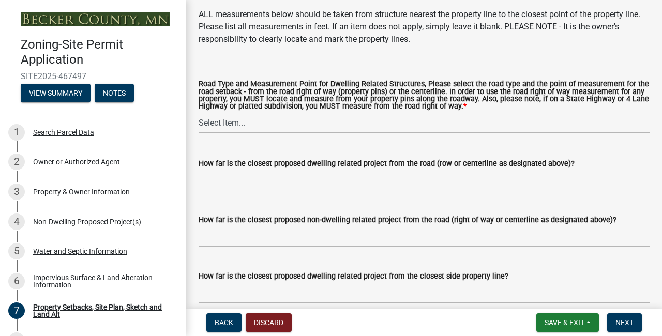
scroll to position [2033, 0]
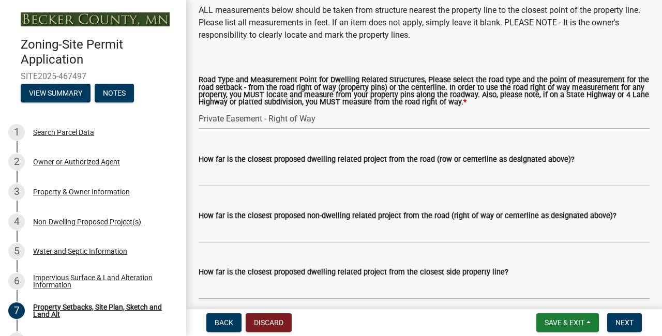
select select "ff457040-d2bf-49fa-a716-aef4a9c76f60"
click at [291, 107] on label "Road Type and Measurement Point for Dwelling Related Structures, Please select …" at bounding box center [424, 92] width 451 height 30
click at [291, 111] on select "Select Item... Private Easement - Right of Way Private Easement - Centerline Pu…" at bounding box center [424, 118] width 451 height 21
click at [302, 97] on form "Road Type and Measurement Point for Dwelling Related Structures, Please select …" at bounding box center [424, 96] width 451 height 65
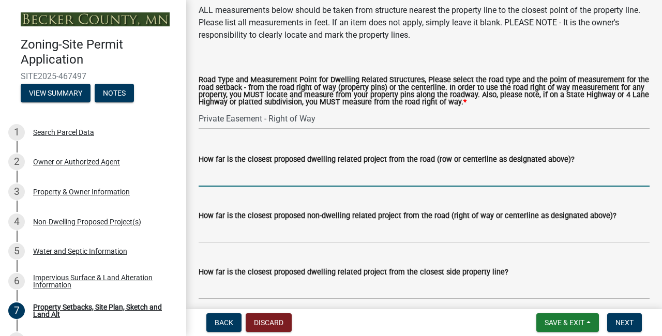
click at [283, 187] on input "How far is the closest proposed dwelling related project from the road (row or …" at bounding box center [424, 176] width 451 height 21
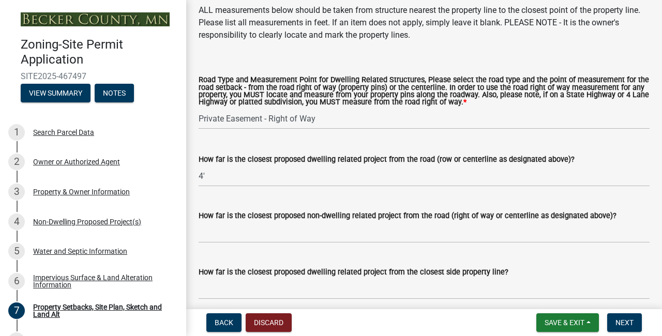
click at [288, 230] on div "How far is the closest proposed non-dwelling related project from the road (rig…" at bounding box center [424, 219] width 451 height 48
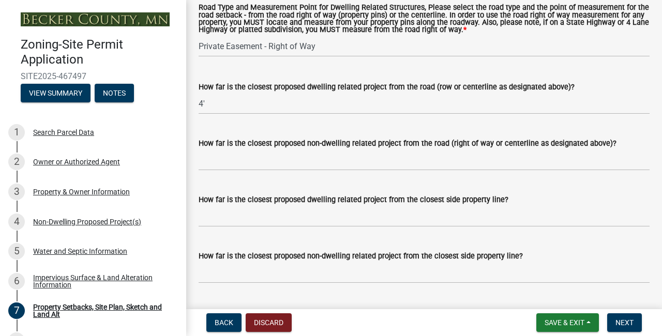
scroll to position [2110, 0]
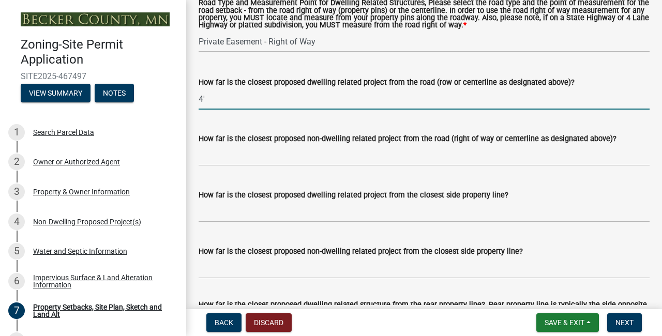
click at [233, 110] on input "4'" at bounding box center [424, 98] width 451 height 21
type input "4"
type input "n/a"
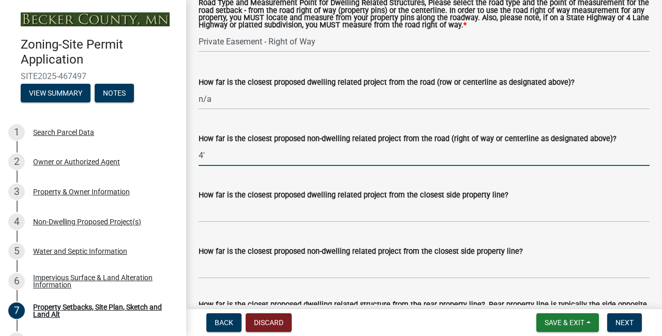
type input "4'"
click at [274, 221] on div "How far is the closest proposed dwelling related project from the closest side …" at bounding box center [424, 198] width 451 height 48
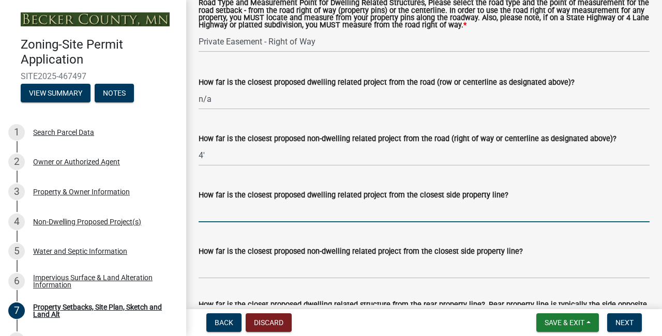
click at [266, 223] on input "How far is the closest proposed dwelling related project from the closest side …" at bounding box center [424, 211] width 451 height 21
type input "n/a"
click at [277, 215] on div "How far is the closest proposed dwelling related project from the closest side …" at bounding box center [424, 198] width 451 height 48
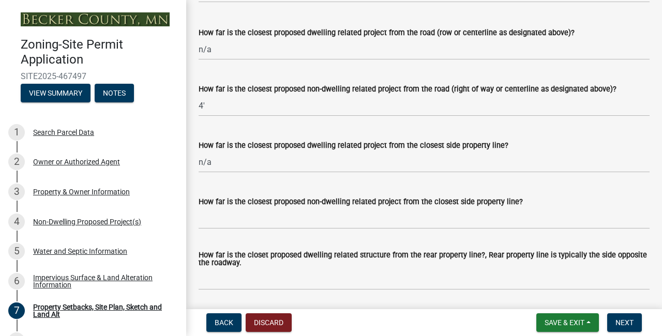
scroll to position [2209, 0]
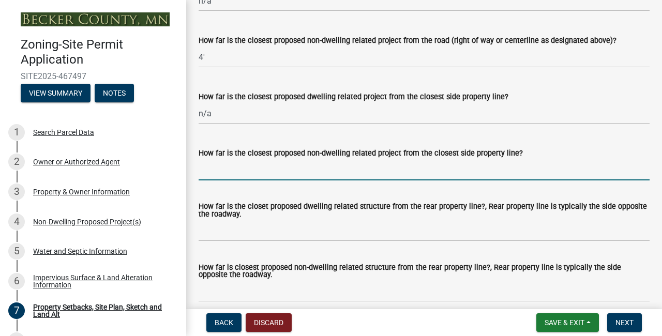
click at [269, 181] on input "How far is the closest proposed non-dwelling related project from the closest s…" at bounding box center [424, 169] width 451 height 21
type input "12'"
click at [321, 234] on div "How far is the closet proposed dwelling related structure from the rear propert…" at bounding box center [424, 215] width 451 height 52
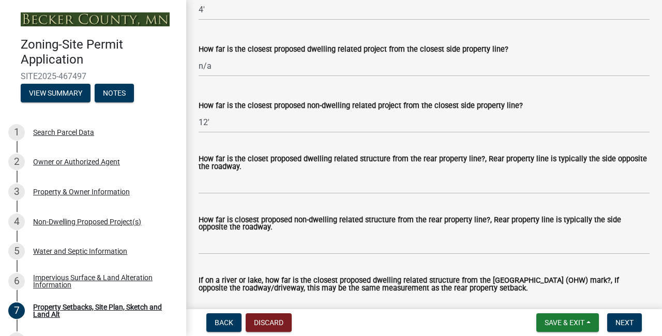
scroll to position [2267, 0]
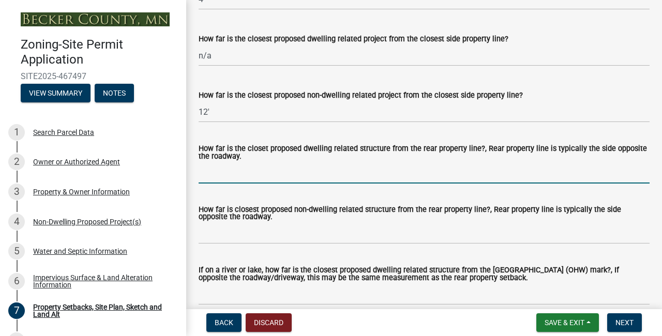
click at [312, 184] on input "How far is the closet proposed dwelling related structure from the rear propert…" at bounding box center [424, 173] width 451 height 21
type input "n/a"
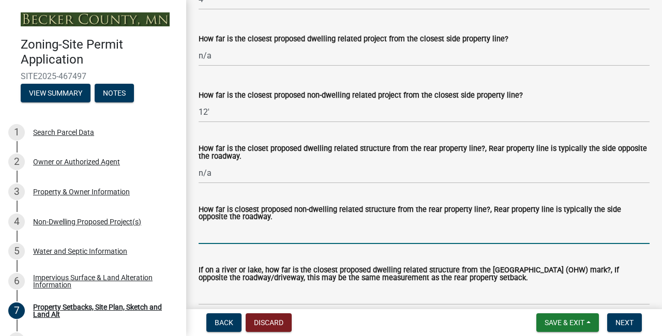
click at [371, 232] on div "How far is closest proposed non-dwelling related structure from the rear proper…" at bounding box center [424, 218] width 451 height 52
click at [266, 244] on input "How far is closest proposed non-dwelling related structure from the rear proper…" at bounding box center [424, 233] width 451 height 21
type input "2'"
click at [274, 221] on label "How far is closest proposed non-dwelling related structure from the rear proper…" at bounding box center [424, 213] width 451 height 15
click at [274, 243] on input "2'" at bounding box center [424, 233] width 451 height 21
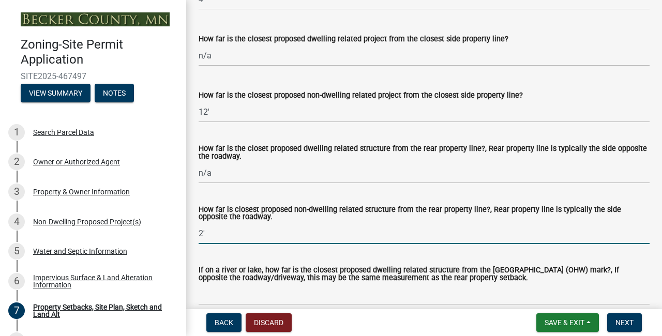
click at [303, 230] on div "How far is closest proposed non-dwelling related structure from the rear proper…" at bounding box center [424, 218] width 451 height 52
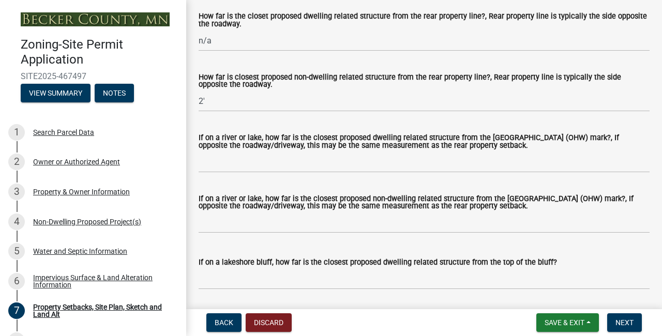
scroll to position [2403, 0]
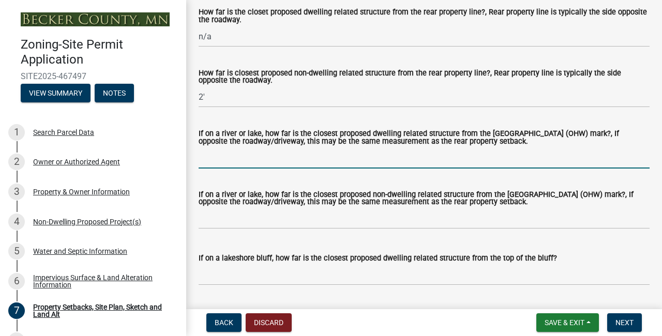
click at [281, 169] on input "If on a river or lake, how far is the closest proposed dwelling related structu…" at bounding box center [424, 157] width 451 height 21
type input "n/a"
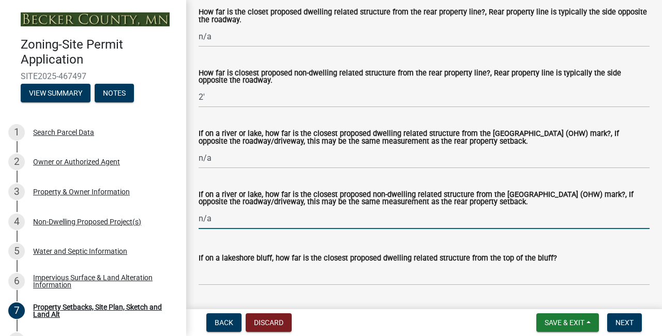
type input "n/a"
click at [327, 145] on label "If on a river or lake, how far is the closest proposed dwelling related structu…" at bounding box center [424, 137] width 451 height 15
click at [327, 169] on input "n/a" at bounding box center [424, 157] width 451 height 21
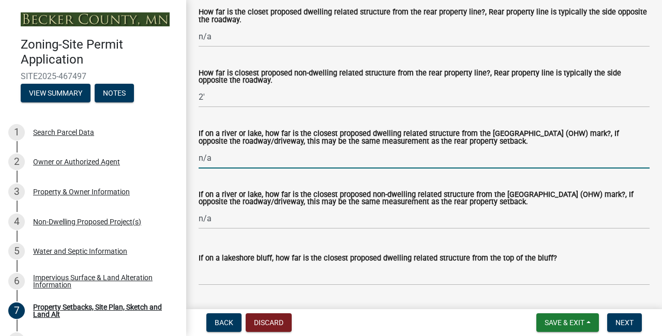
click at [288, 206] on label "If on a river or lake, how far is the closest proposed non-dwelling related str…" at bounding box center [424, 198] width 451 height 15
click at [288, 228] on input "n/a" at bounding box center [424, 218] width 451 height 21
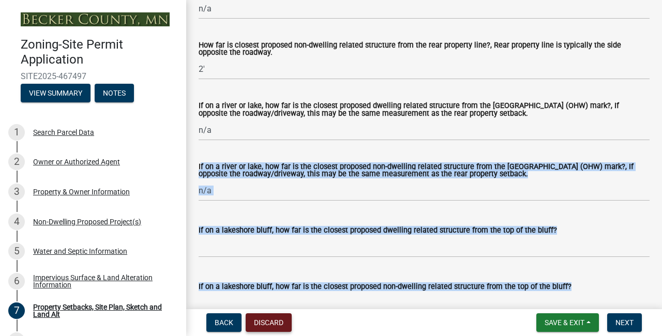
scroll to position [2501, 0]
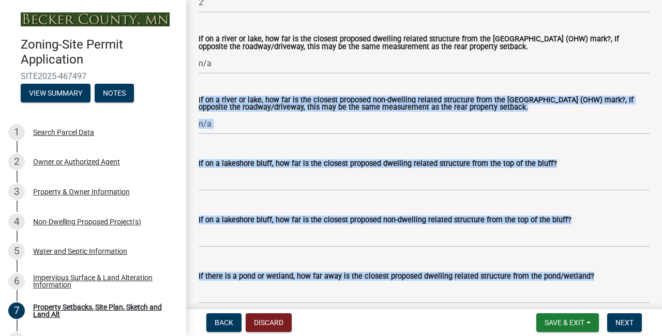
drag, startPoint x: 290, startPoint y: 224, endPoint x: 291, endPoint y: 308, distance: 84.4
click at [291, 312] on wm-app "Zoning-Site Permit Application SITE2025-467497 View Summary Notes 1 Search Parc…" at bounding box center [331, 168] width 662 height 336
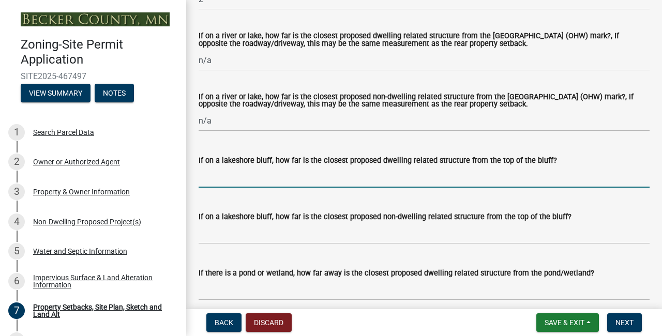
click at [232, 188] on input "If on a lakeshore bluff, how far is the closest proposed dwelling related struc…" at bounding box center [424, 177] width 451 height 21
type input "n/a"
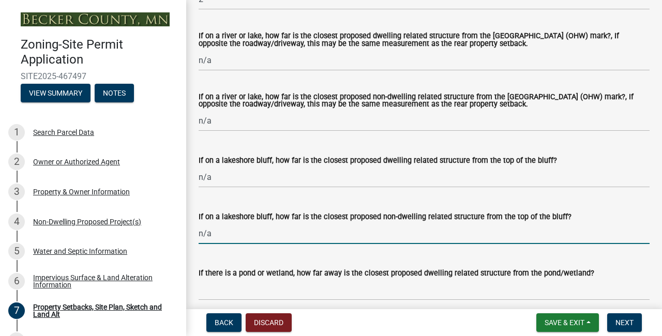
type input "n/a"
click at [322, 242] on div "If on a lakeshore bluff, how far is the closest proposed non-dwelling related s…" at bounding box center [424, 220] width 451 height 48
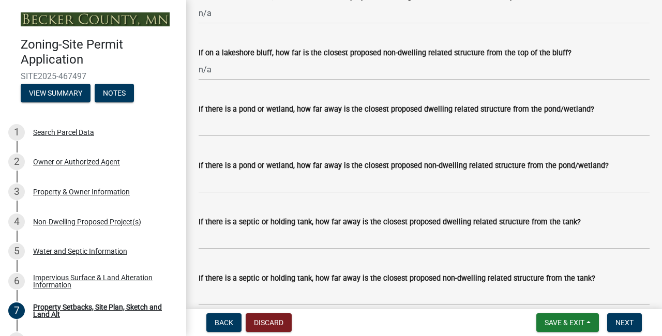
scroll to position [2677, 0]
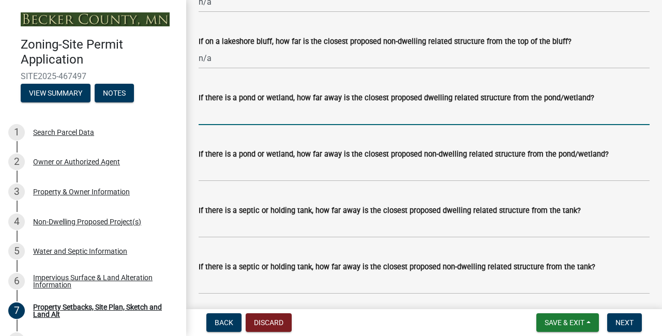
click at [255, 125] on input "If there is a pond or wetland, how far away is the closest proposed dwelling re…" at bounding box center [424, 114] width 451 height 21
type input "n/a"
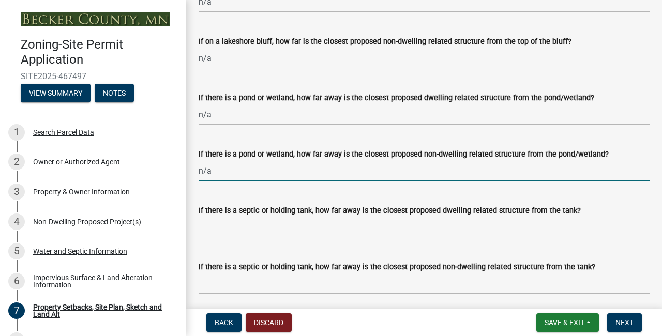
type input "n/a"
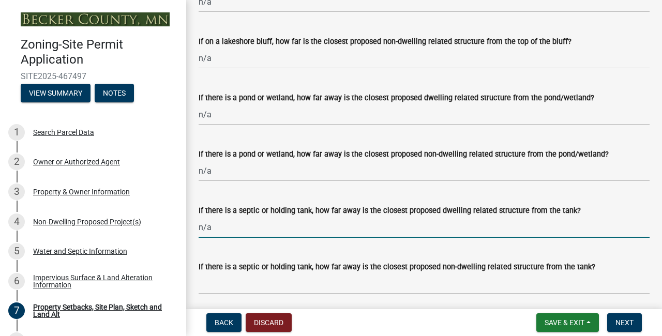
type input "n/a"
click at [270, 217] on div "If there is a septic or holding tank, how far away is the closest proposed dwel…" at bounding box center [424, 210] width 451 height 12
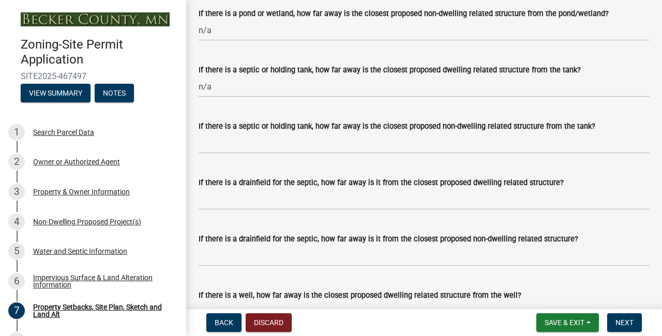
scroll to position [2818, 0]
click at [247, 153] on input "If there is a septic or holding tank, how far away is the closest proposed non-…" at bounding box center [424, 142] width 451 height 21
type input "n/a"
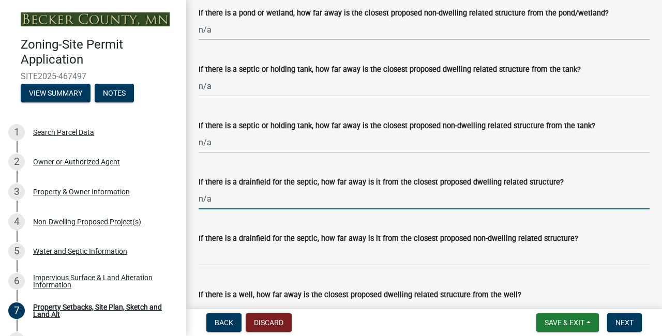
type input "n/a"
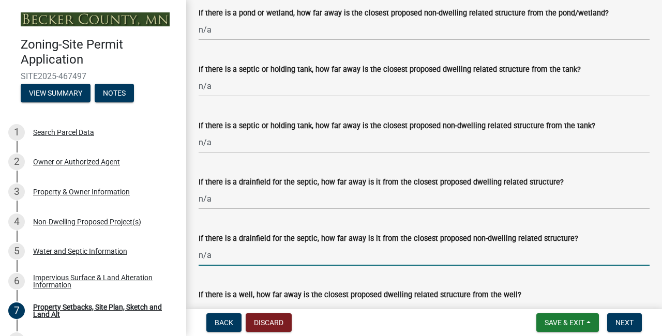
type input "n/a"
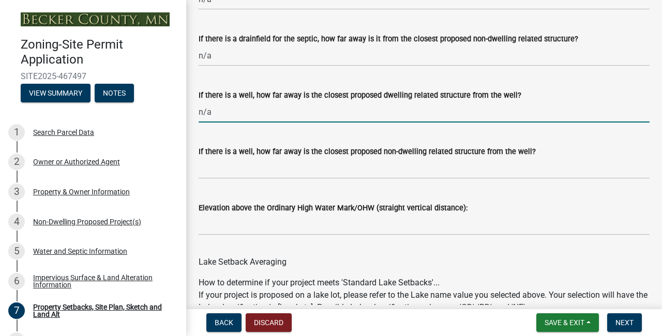
type input "n/a"
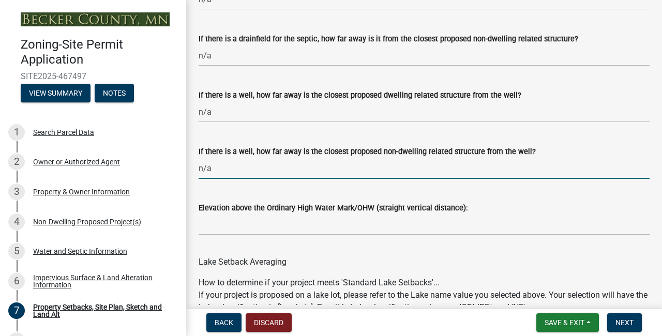
type input "n/a"
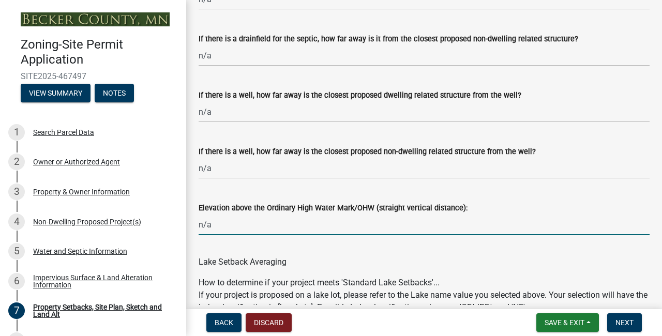
type input "n/a"
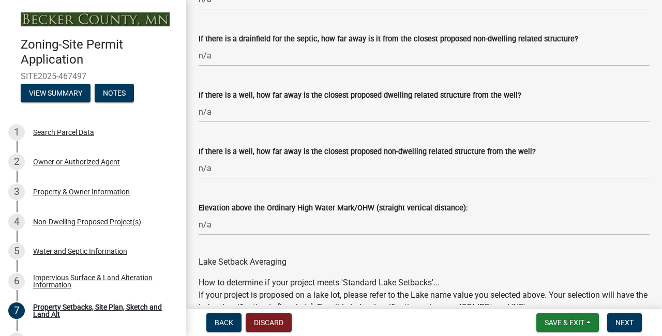
scroll to position [3269, 0]
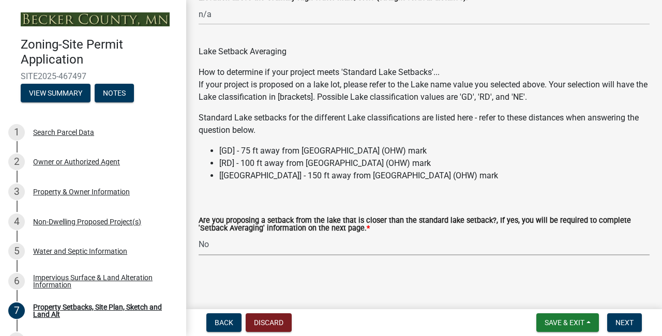
select select "19d13e65-c93d-443e-910a-7a17299544cc"
click at [262, 211] on form "Are you proposing a setback from the lake that is closer than the standard lake…" at bounding box center [424, 230] width 451 height 50
click at [616, 320] on span "Next" at bounding box center [625, 323] width 18 height 8
click at [622, 322] on span "Next" at bounding box center [625, 323] width 18 height 8
click at [547, 58] on div "Lake Setback Averaging" at bounding box center [424, 45] width 451 height 25
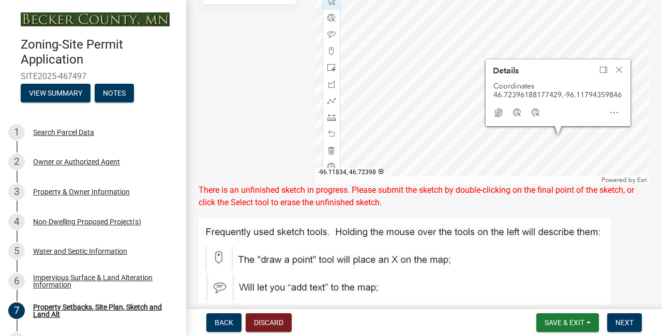
scroll to position [488, 0]
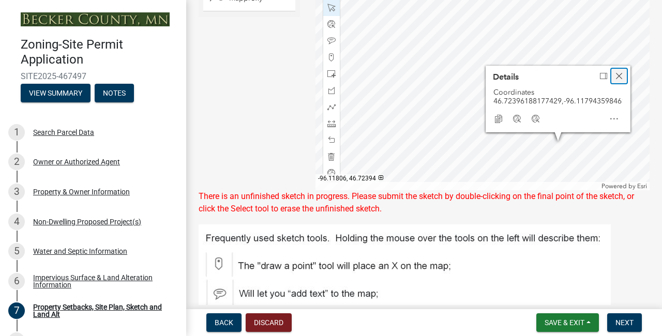
click at [621, 76] on span "Close" at bounding box center [619, 76] width 8 height 8
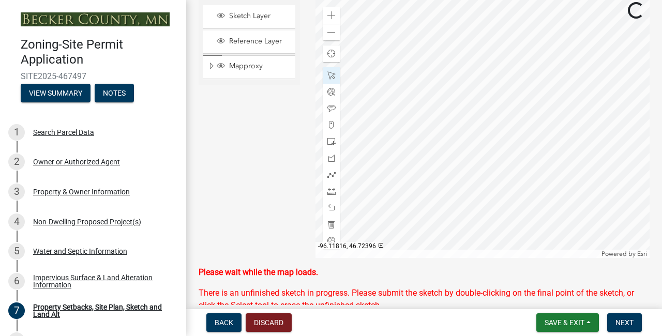
click at [238, 219] on div "Sketch Layer Reference Layer Mapproxy Roads Parcels Lakes Towns Sections Townsh…" at bounding box center [249, 128] width 117 height 259
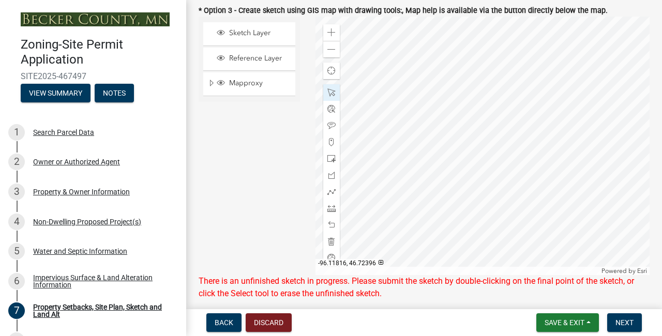
scroll to position [399, 0]
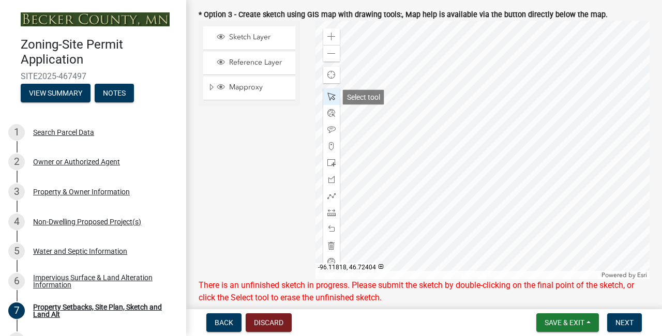
click at [334, 104] on div at bounding box center [331, 96] width 17 height 17
click at [330, 100] on span at bounding box center [332, 97] width 8 height 8
click at [263, 129] on div "Sketch Layer Reference Layer Mapproxy Roads Parcels Lakes Towns Sections Townsh…" at bounding box center [249, 150] width 117 height 259
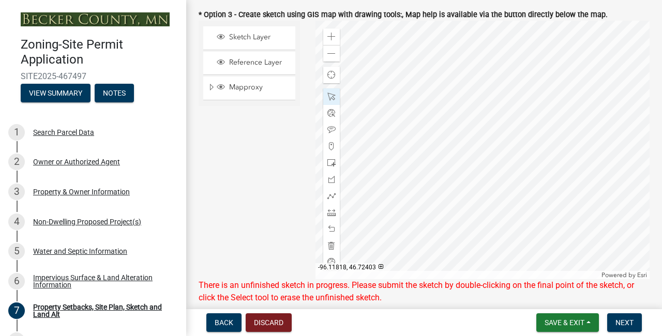
click at [263, 129] on div "Sketch Layer Reference Layer Mapproxy Roads Parcels Lakes Towns Sections Townsh…" at bounding box center [249, 150] width 117 height 259
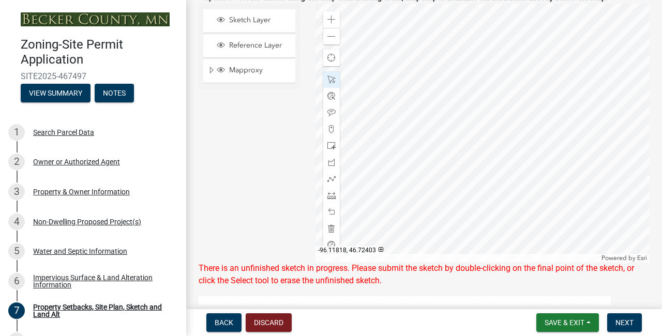
scroll to position [420, 0]
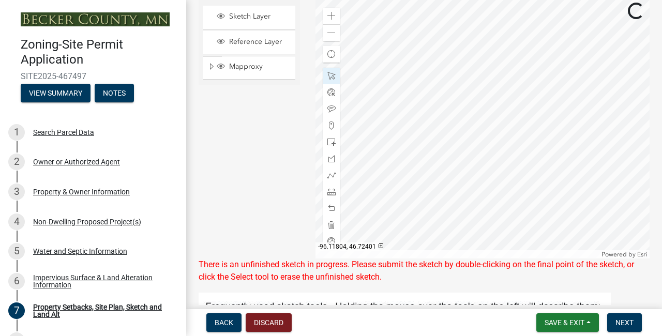
click at [249, 175] on div "Sketch Layer Reference Layer Mapproxy Roads Parcels Lakes Towns Sections Townsh…" at bounding box center [249, 129] width 117 height 259
click at [328, 33] on span at bounding box center [332, 33] width 8 height 8
click at [326, 35] on div "Zoom out" at bounding box center [331, 32] width 17 height 17
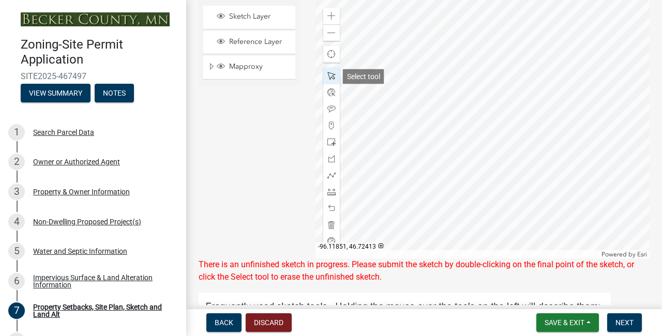
click at [330, 80] on span at bounding box center [332, 76] width 8 height 8
click at [260, 136] on div "Sketch Layer Reference Layer Mapproxy Roads Parcels Lakes Towns Sections Townsh…" at bounding box center [249, 129] width 117 height 259
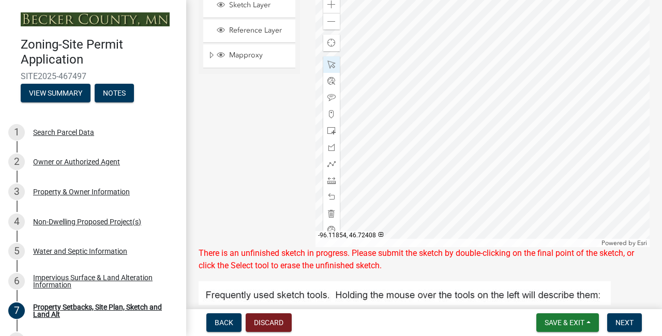
scroll to position [422, 0]
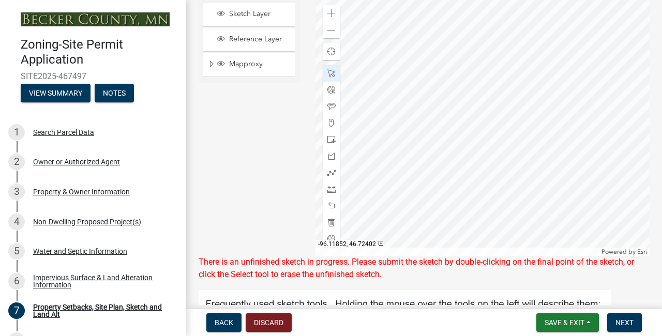
click at [253, 123] on div "Sketch Layer Reference Layer Mapproxy Roads Parcels Lakes Towns Sections Townsh…" at bounding box center [249, 126] width 117 height 259
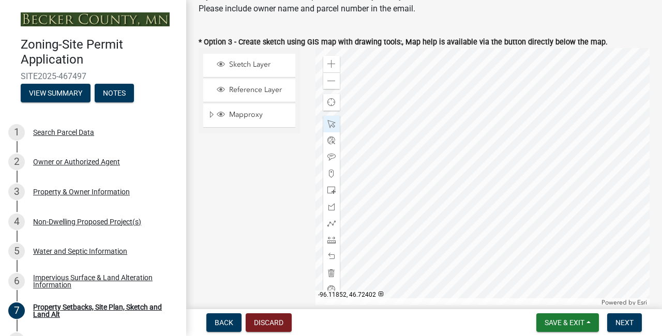
scroll to position [364, 0]
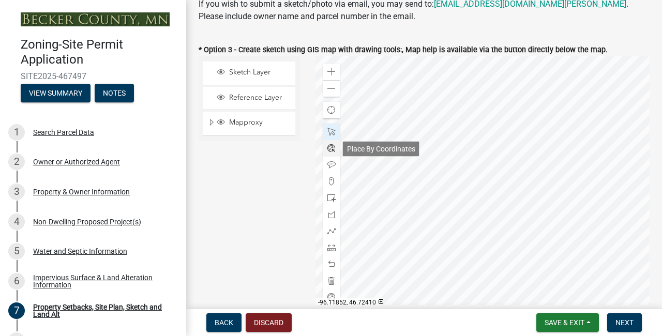
click at [329, 147] on span at bounding box center [332, 148] width 8 height 8
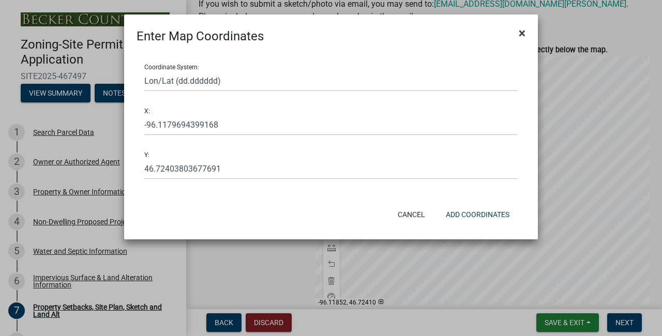
click at [525, 33] on span "×" at bounding box center [522, 33] width 7 height 14
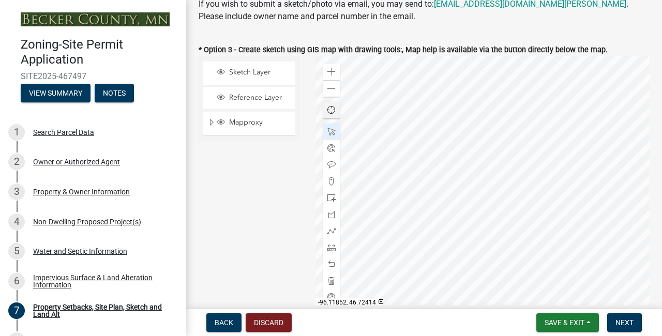
click at [328, 110] on span "Find my location" at bounding box center [332, 110] width 8 height 8
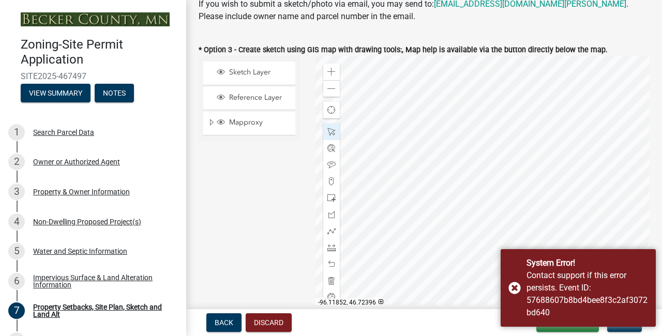
click at [267, 205] on div "Sketch Layer Reference Layer Mapproxy Roads Parcels Lakes Towns Sections Townsh…" at bounding box center [249, 185] width 117 height 259
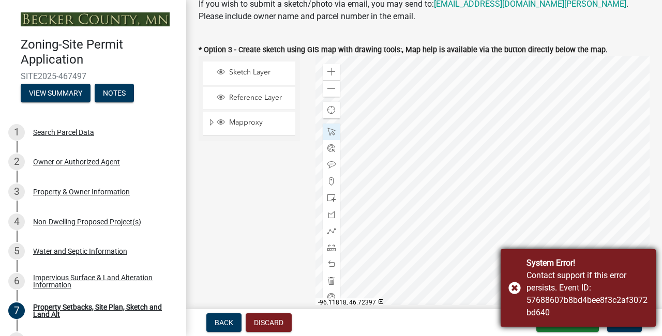
click at [514, 292] on div "System Error! Contact support if this error persists. Event ID: 57688607b8bd4be…" at bounding box center [578, 288] width 155 height 78
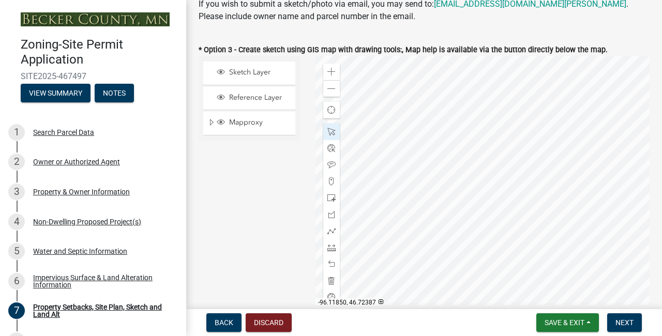
click at [266, 218] on div "Sketch Layer Reference Layer Mapproxy Roads Parcels Lakes Towns Sections Townsh…" at bounding box center [249, 185] width 117 height 259
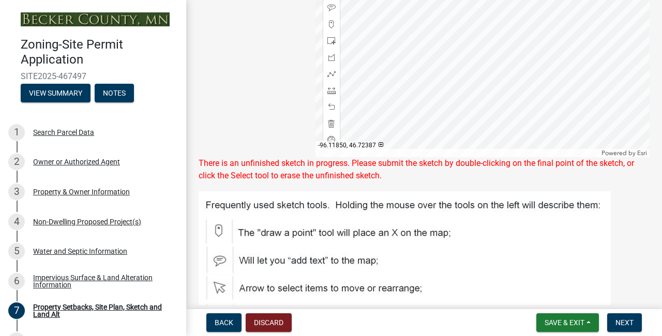
scroll to position [525, 0]
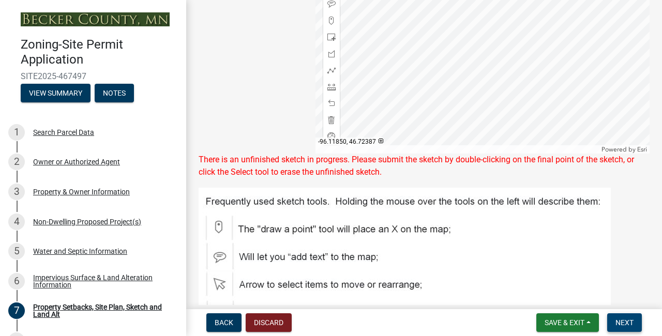
click at [617, 319] on span "Next" at bounding box center [625, 323] width 18 height 8
click at [632, 319] on span "Next" at bounding box center [625, 323] width 18 height 8
click at [265, 98] on div "Sketch Layer Reference Layer Mapproxy Roads Parcels Lakes Towns Sections Townsh…" at bounding box center [249, 24] width 117 height 259
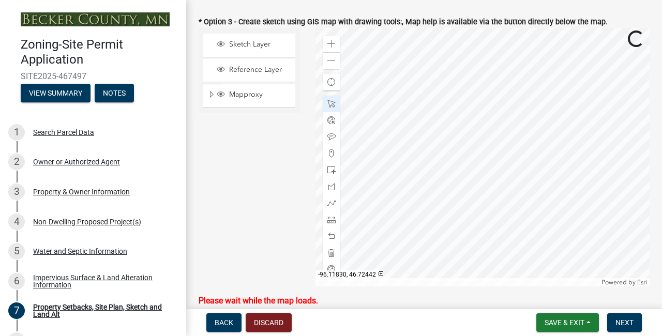
scroll to position [395, 0]
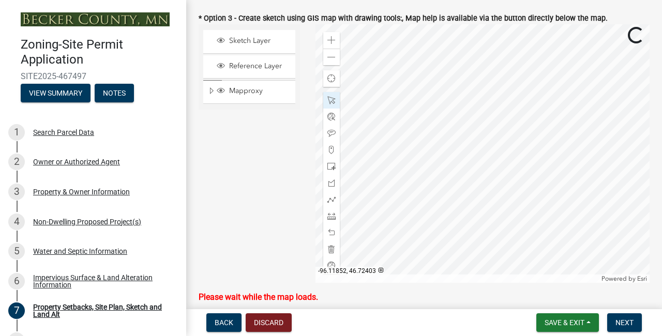
click at [259, 128] on div "Sketch Layer Reference Layer Mapproxy Roads Parcels Lakes Towns Sections Townsh…" at bounding box center [249, 153] width 117 height 259
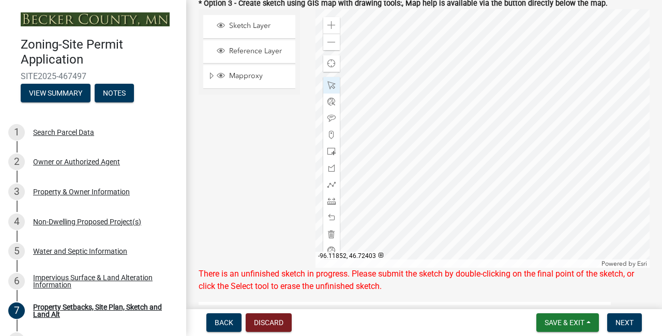
scroll to position [403, 0]
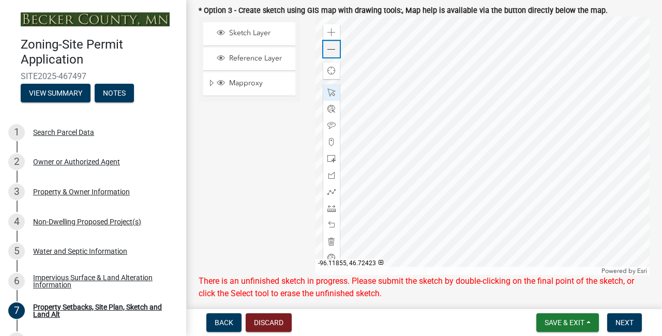
click at [333, 47] on span at bounding box center [332, 50] width 8 height 8
click at [266, 164] on div "Sketch Layer Reference Layer Mapproxy Roads Parcels Lakes Towns Sections Townsh…" at bounding box center [249, 146] width 117 height 259
click at [568, 322] on span "Save & Exit" at bounding box center [565, 323] width 40 height 8
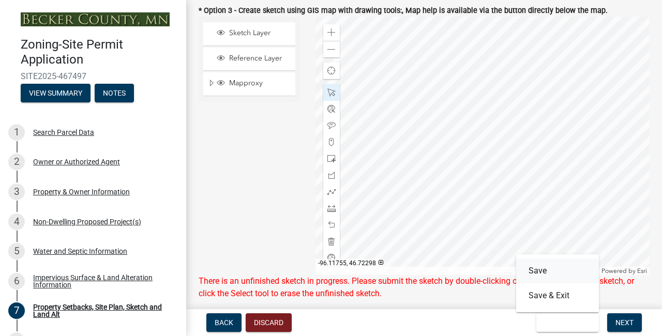
click at [543, 275] on button "Save" at bounding box center [557, 271] width 83 height 25
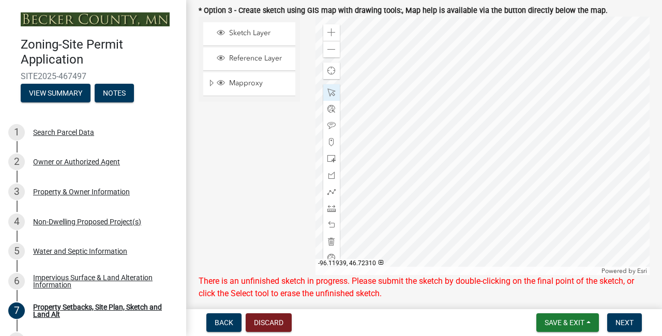
click at [259, 203] on div "Sketch Layer Reference Layer Mapproxy Roads Parcels Lakes Towns Sections Townsh…" at bounding box center [249, 146] width 117 height 259
click at [249, 38] on div "Sketch Layer" at bounding box center [253, 33] width 77 height 10
click at [249, 62] on span "Reference Layer" at bounding box center [259, 58] width 65 height 9
click at [249, 84] on span "Mapproxy" at bounding box center [259, 83] width 65 height 9
click at [241, 37] on span "Sketch Layer" at bounding box center [259, 32] width 65 height 9
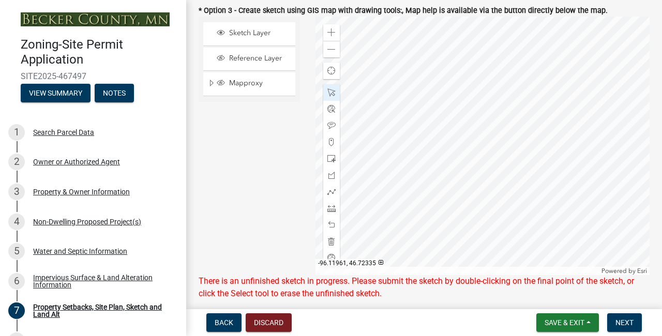
click at [264, 132] on div "Sketch Layer Reference Layer Mapproxy Roads Parcels Lakes Towns Sections Townsh…" at bounding box center [249, 146] width 117 height 259
click at [630, 323] on span "Next" at bounding box center [625, 323] width 18 height 8
click at [260, 185] on div "Sketch Layer Reference Layer Mapproxy Roads Parcels Lakes Towns Sections Townsh…" at bounding box center [249, 146] width 117 height 259
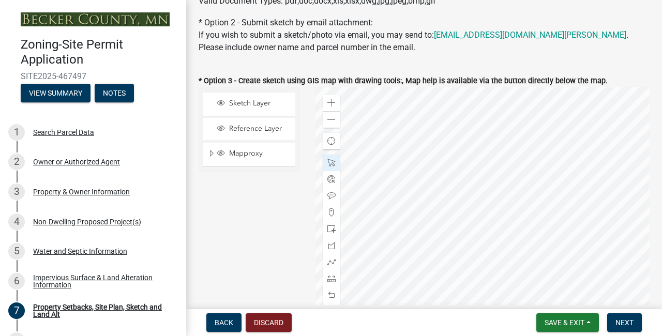
scroll to position [299, 0]
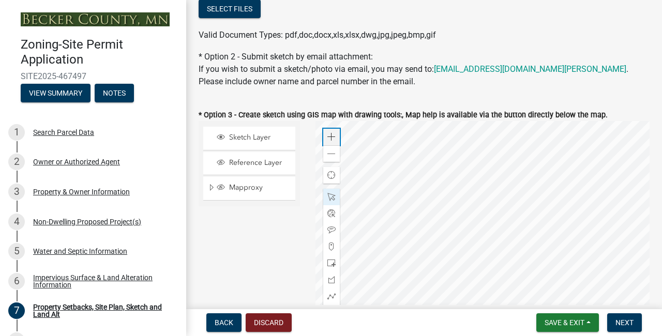
click at [333, 132] on div "Zoom in" at bounding box center [331, 137] width 17 height 17
click at [275, 276] on div "Sketch Layer Reference Layer Mapproxy Roads Parcels Lakes Towns Sections Townsh…" at bounding box center [249, 250] width 117 height 259
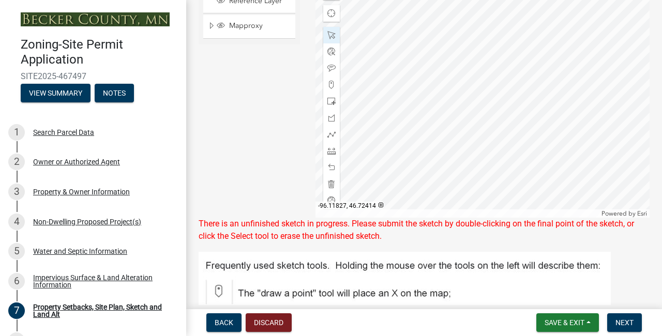
scroll to position [462, 0]
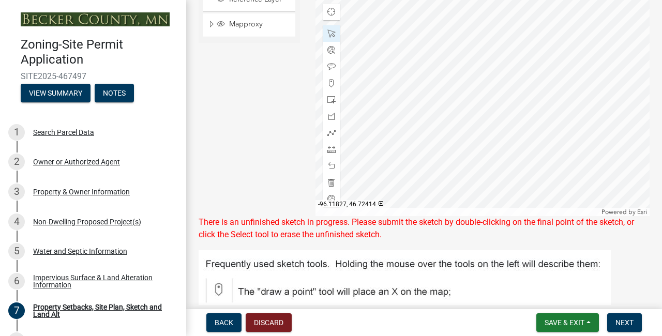
click at [240, 147] on div "Sketch Layer Reference Layer Mapproxy Roads Parcels Lakes Towns Sections Townsh…" at bounding box center [249, 87] width 117 height 259
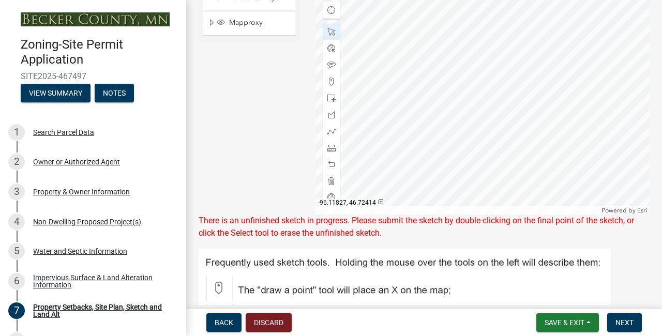
scroll to position [445, 0]
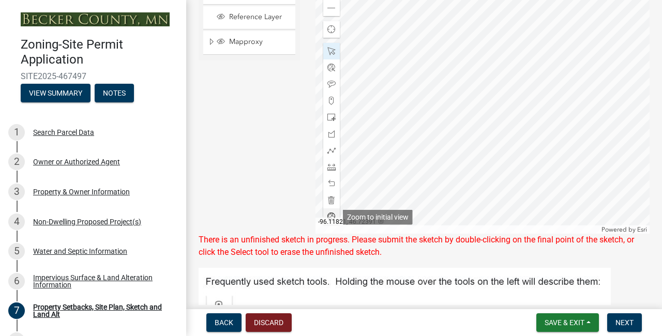
click at [334, 214] on span at bounding box center [332, 217] width 8 height 8
click at [282, 164] on div "Sketch Layer Reference Layer Mapproxy Roads Parcels Lakes Towns Sections Townsh…" at bounding box center [249, 104] width 117 height 259
click at [625, 322] on span "Next" at bounding box center [625, 323] width 18 height 8
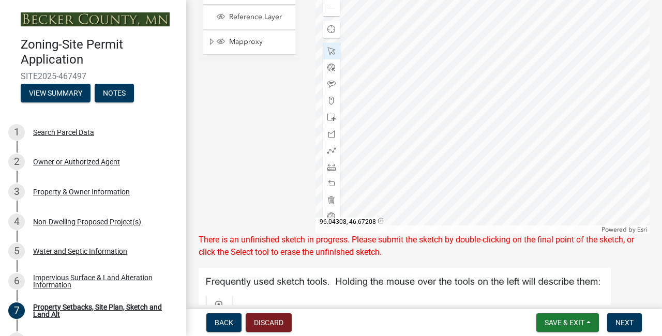
click at [245, 150] on div "Sketch Layer Reference Layer Mapproxy Roads Parcels Lakes Towns Sections Townsh…" at bounding box center [249, 104] width 117 height 259
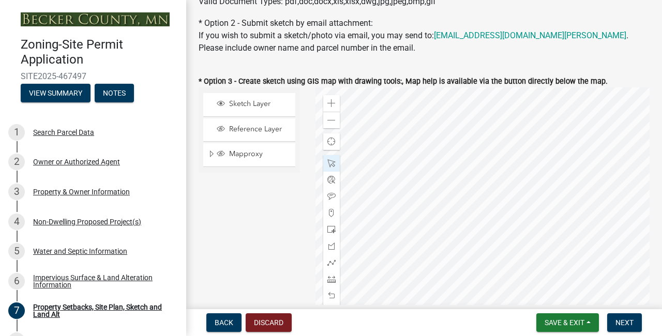
scroll to position [357, 0]
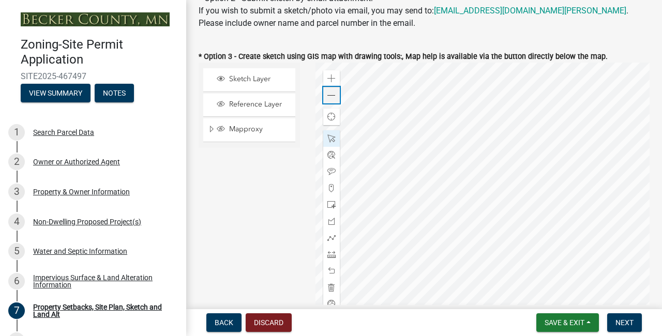
click at [335, 95] on span at bounding box center [332, 96] width 8 height 8
click at [269, 197] on div "Sketch Layer Reference Layer Mapproxy Roads Parcels Lakes Towns Sections Townsh…" at bounding box center [249, 192] width 117 height 259
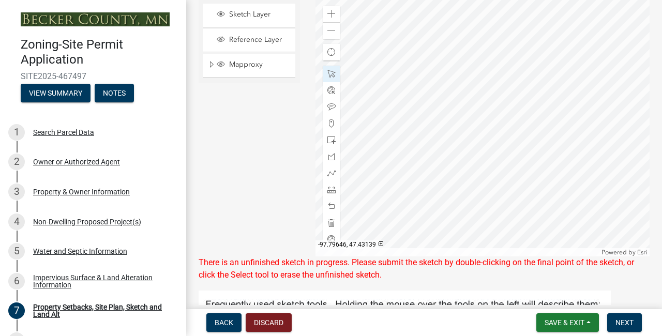
scroll to position [416, 0]
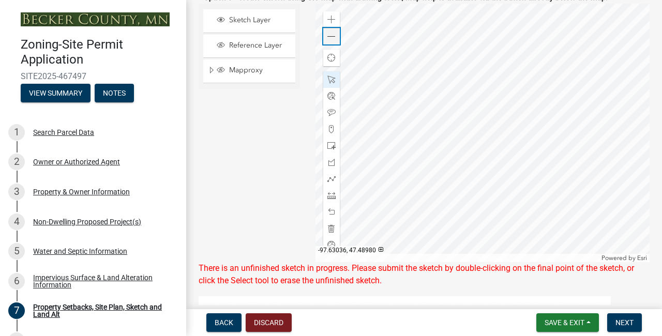
click at [330, 38] on span at bounding box center [332, 37] width 8 height 8
click at [271, 125] on div "Sketch Layer Reference Layer Mapproxy Roads Parcels Lakes Towns Sections Townsh…" at bounding box center [249, 133] width 117 height 259
click at [330, 116] on span at bounding box center [332, 113] width 8 height 8
click at [286, 138] on div "Sketch Layer Reference Layer Mapproxy Roads Parcels Lakes Towns Sections Townsh…" at bounding box center [249, 133] width 117 height 259
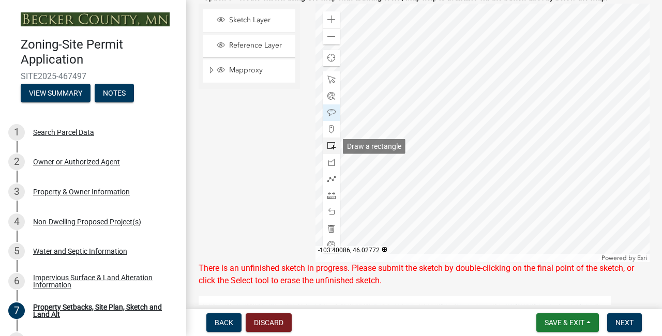
click at [333, 146] on span at bounding box center [332, 146] width 8 height 8
click at [288, 167] on div "Sketch Layer Reference Layer Mapproxy Roads Parcels Lakes Towns Sections Townsh…" at bounding box center [249, 133] width 117 height 259
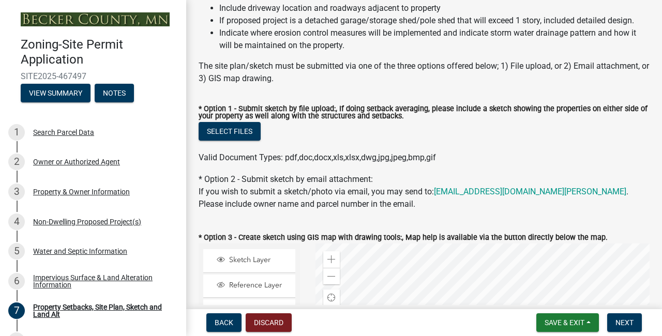
scroll to position [184, 0]
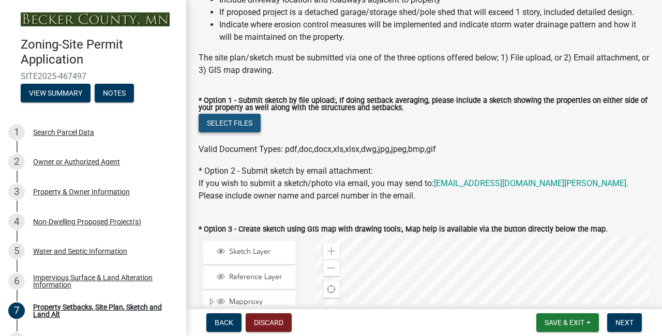
click at [224, 120] on button "Select files" at bounding box center [230, 123] width 62 height 19
click at [324, 189] on div "* Option 2 - Submit sketch by email attachment: If you wish to submit a sketch/…" at bounding box center [424, 183] width 451 height 37
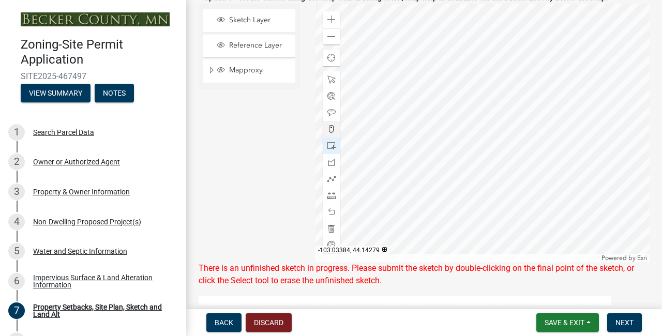
scroll to position [418, 0]
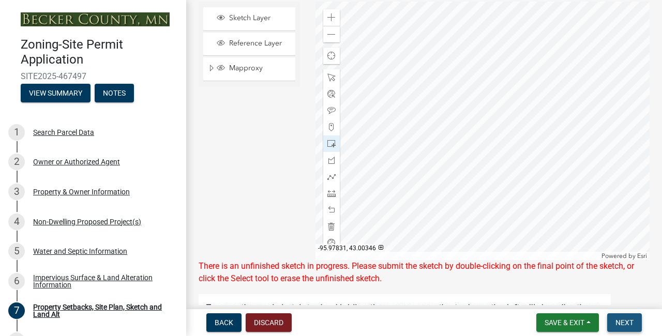
click at [622, 320] on span "Next" at bounding box center [625, 323] width 18 height 8
click at [266, 145] on div "Sketch Layer Reference Layer Mapproxy Roads Parcels Lakes Towns Sections Townsh…" at bounding box center [249, 131] width 117 height 259
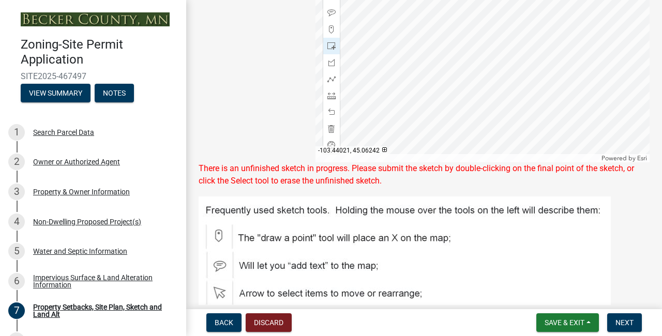
scroll to position [515, 0]
click at [224, 320] on span "Back" at bounding box center [224, 323] width 19 height 8
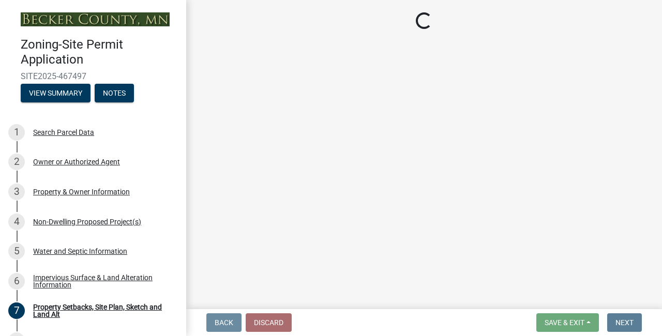
scroll to position [0, 0]
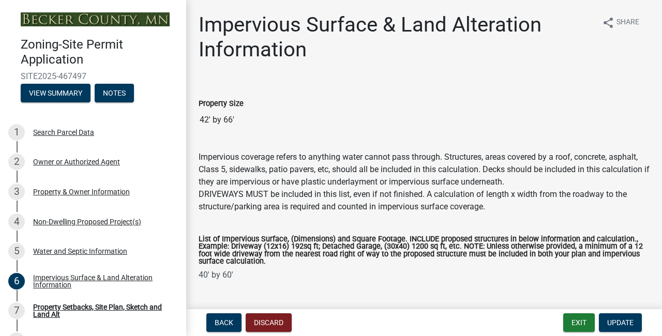
click at [420, 214] on wm-data-entity-input "Impervious coverage refers to anything water cannot pass through. Structures, a…" at bounding box center [424, 180] width 451 height 83
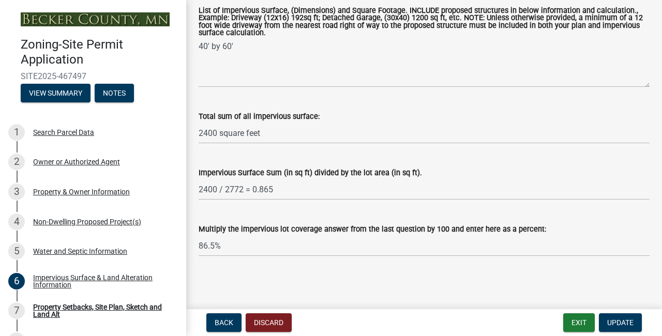
scroll to position [229, 0]
click at [625, 324] on span "Update" at bounding box center [621, 323] width 26 height 8
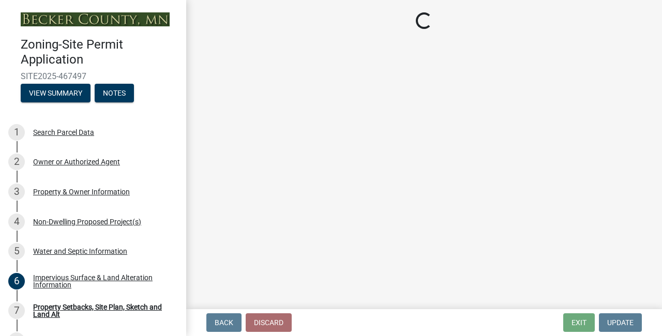
select select "d89fbfa0-1150-4954-b91c-9d482c9530a3"
select select "b56a4575-9846-47cf-8067-c59a4853da22"
select select "12f785fb-c378-4b18-841c-21c73dc99083"
select select "e8ab2dc3-aa3f-46f3-9b4a-37eb25ad84af"
select select "27b2a8b4-abf6-463e-8c0c-7c5d2b4fe26f"
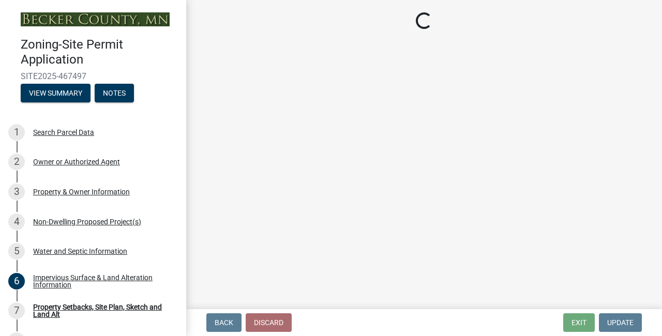
select select "b98836ba-4715-455d-97ab-be9a9df498a8"
select select "d61e3758-d187-40af-a435-5e09c3f3d509"
select select "c8b8ea71-7088-4e87-a493-7bc88cc2835b"
select select "ff457040-d2bf-49fa-a716-aef4a9c76f60"
select select "19d13e65-c93d-443e-910a-7a17299544cc"
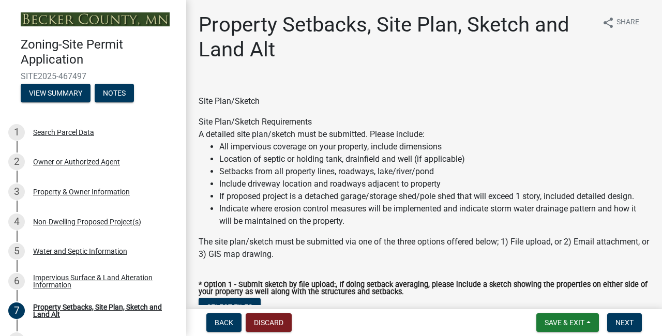
click at [513, 211] on li "Indicate where erosion control measures will be implemented and indicate storm …" at bounding box center [434, 215] width 431 height 25
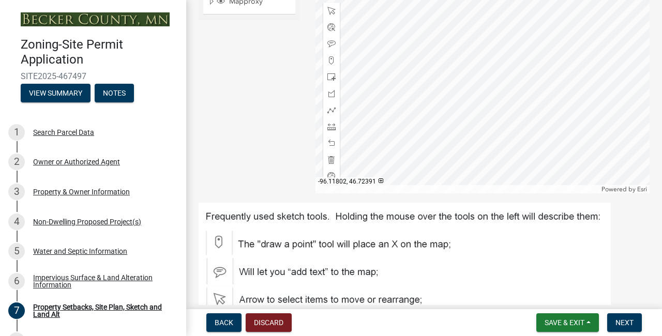
scroll to position [493, 0]
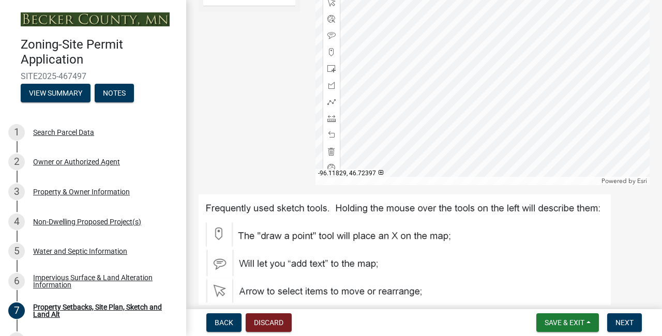
click at [272, 105] on div "Sketch Layer Reference Layer Mapproxy Roads Parcels Lakes Towns Sections Townsh…" at bounding box center [249, 56] width 117 height 259
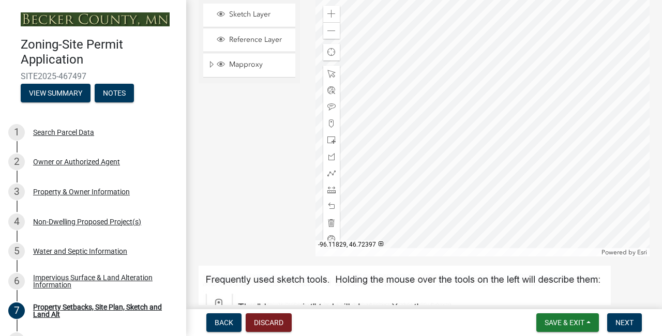
scroll to position [371, 0]
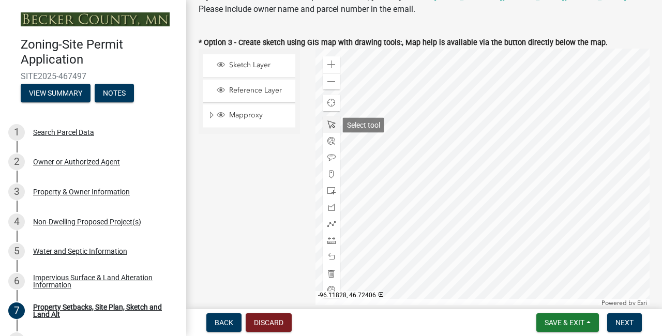
click at [331, 121] on span at bounding box center [332, 125] width 8 height 8
click at [250, 197] on div "Sketch Layer Reference Layer Mapproxy Roads Parcels Lakes Towns Sections Townsh…" at bounding box center [249, 178] width 117 height 259
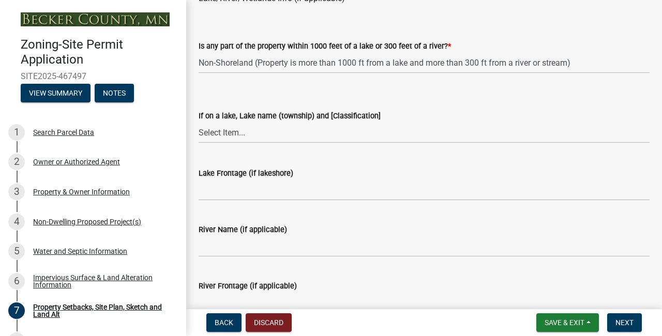
scroll to position [875, 0]
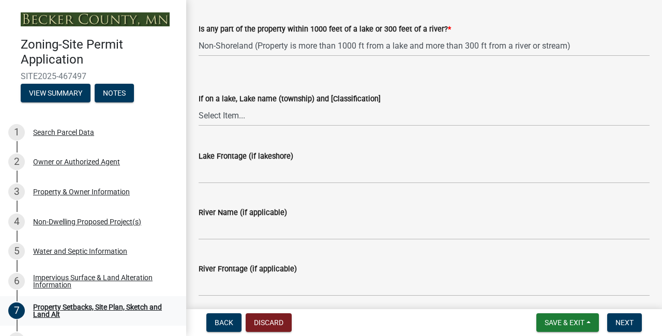
click at [226, 75] on div "If on a lake, Lake name (township) and [Classification] Select Item... [GEOGRAP…" at bounding box center [424, 96] width 451 height 61
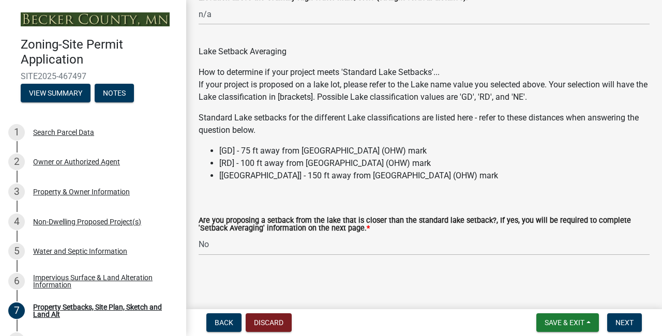
scroll to position [3269, 0]
click at [628, 324] on span "Next" at bounding box center [625, 323] width 18 height 8
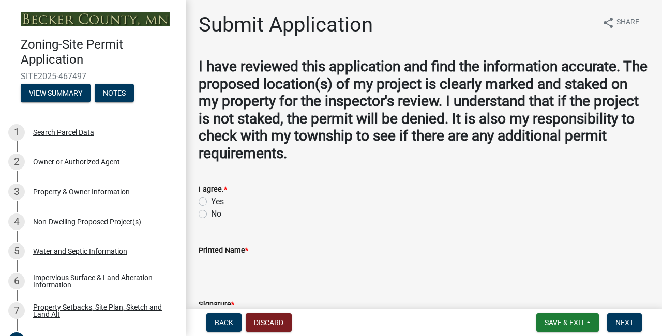
click at [396, 110] on strong "I have reviewed this application and find the information accurate. The propose…" at bounding box center [423, 110] width 449 height 104
click at [211, 202] on label "Yes" at bounding box center [217, 202] width 13 height 12
click at [211, 202] on input "Yes" at bounding box center [214, 199] width 7 height 7
radio input "true"
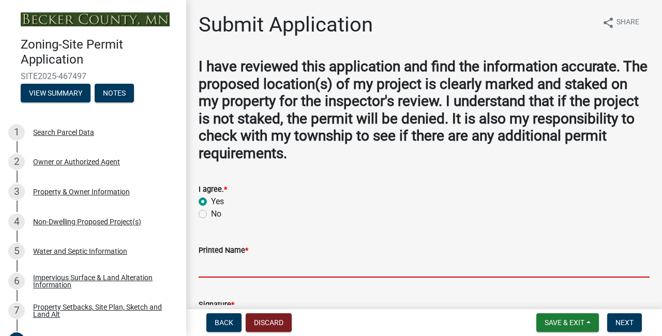
click at [215, 269] on input "Printed Name *" at bounding box center [424, 267] width 451 height 21
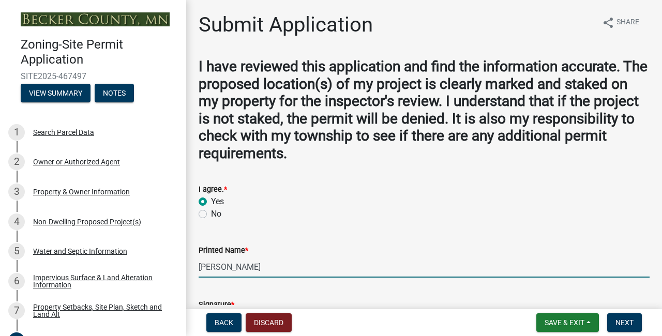
type input "[PERSON_NAME]"
click at [322, 171] on form "I agree. * Yes No" at bounding box center [424, 196] width 451 height 50
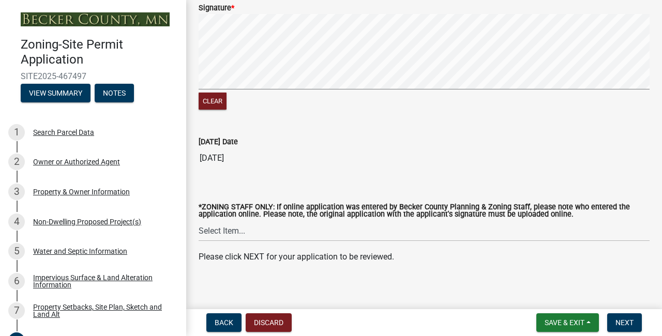
scroll to position [298, 0]
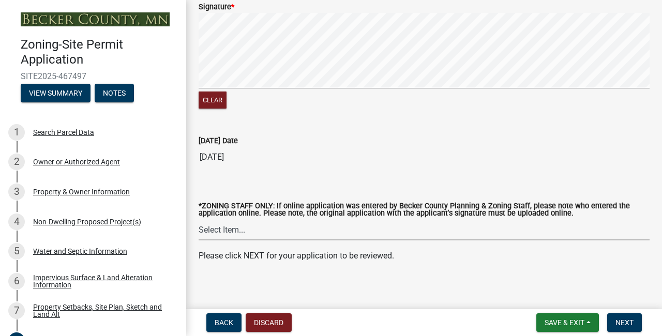
click at [322, 182] on div "*ZONING STAFF ONLY: If online application was entered by Becker County Planning…" at bounding box center [424, 208] width 451 height 65
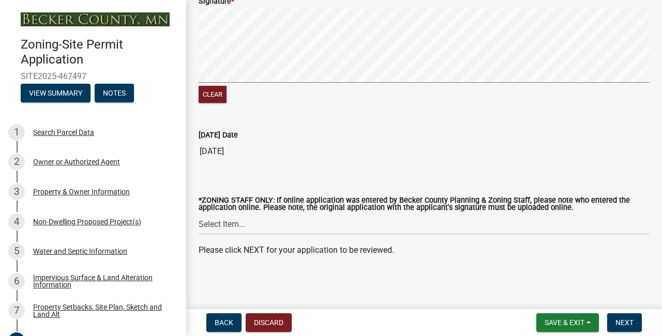
scroll to position [309, 0]
click at [627, 318] on button "Next" at bounding box center [625, 323] width 35 height 19
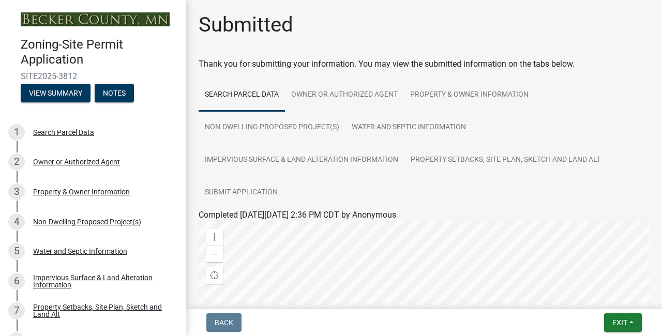
click at [602, 47] on div "Submitted Thank you for submitting your information. You may view the submitted…" at bounding box center [424, 286] width 467 height 549
